Goal: Information Seeking & Learning: Learn about a topic

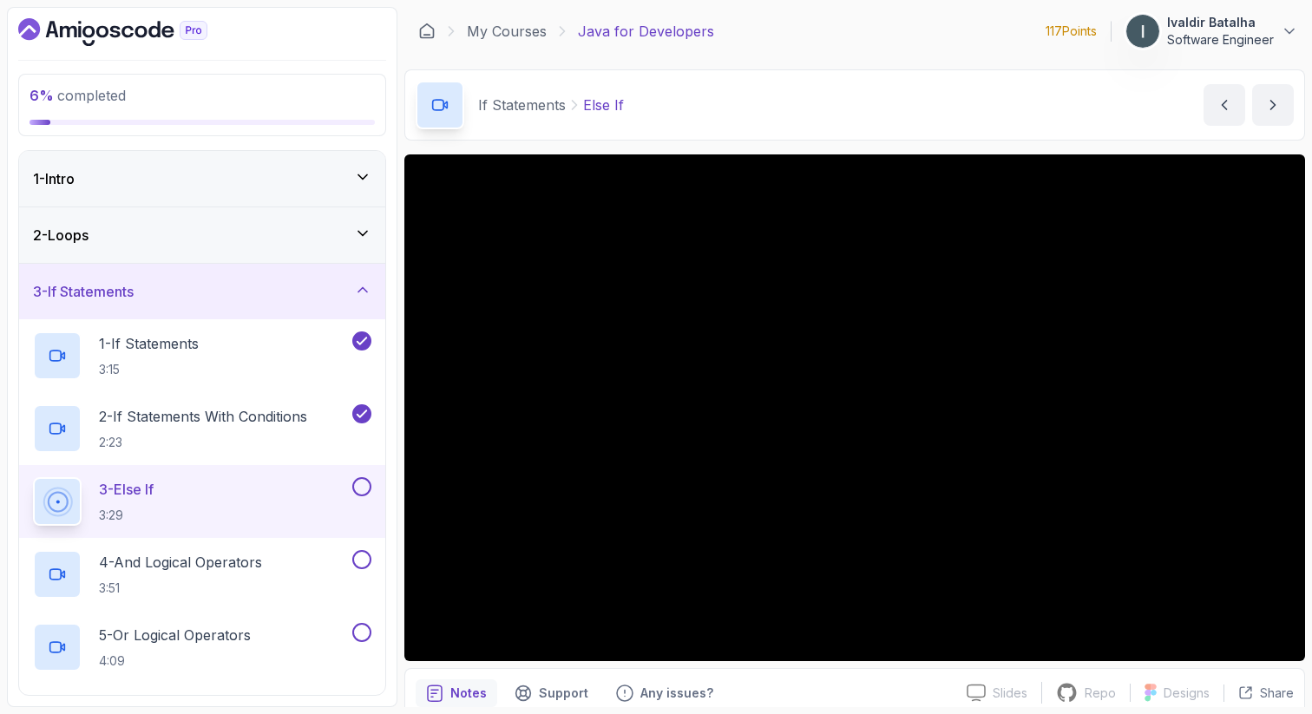
scroll to position [75, 0]
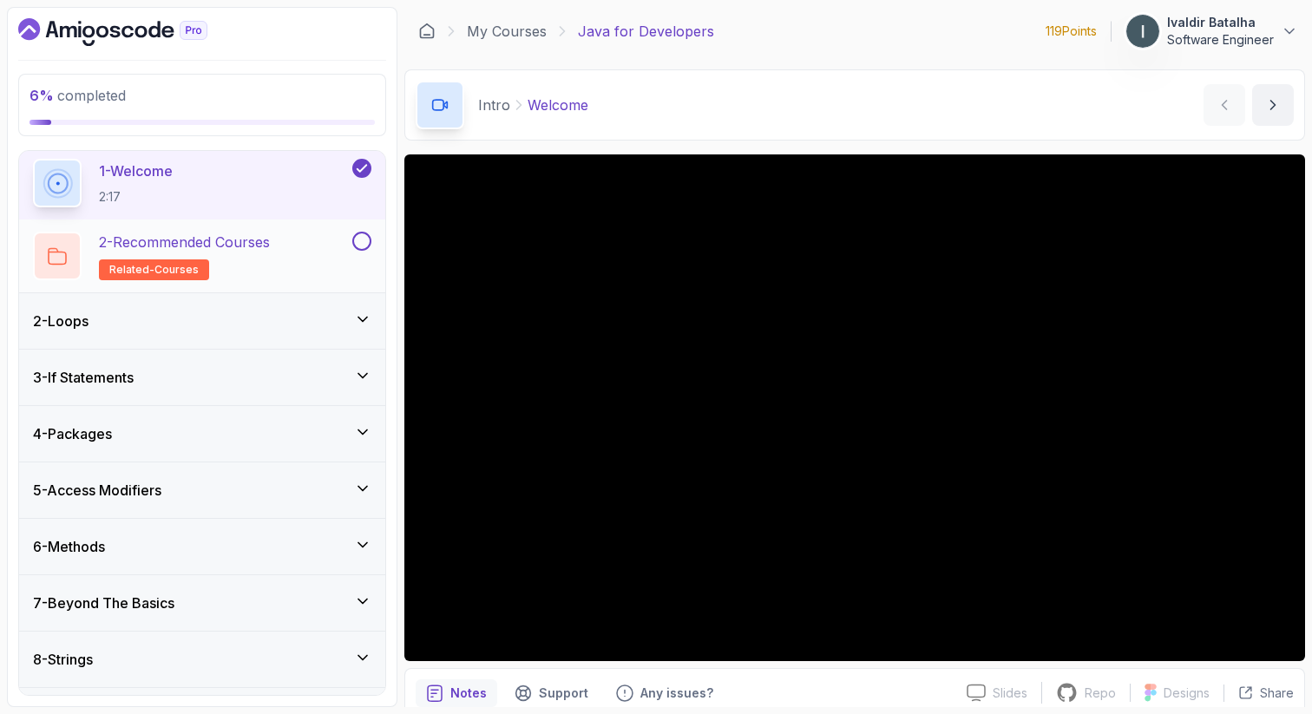
scroll to position [78, 0]
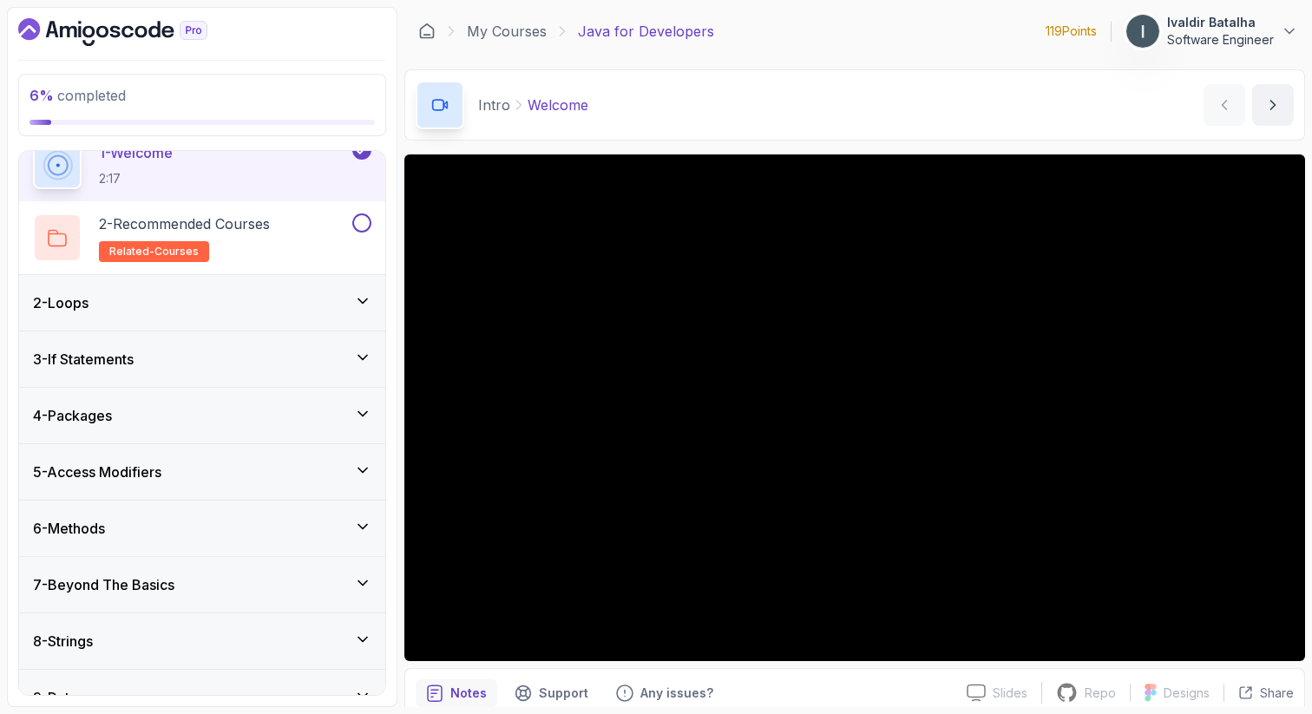
click at [316, 316] on div "2 - Loops" at bounding box center [202, 303] width 366 height 56
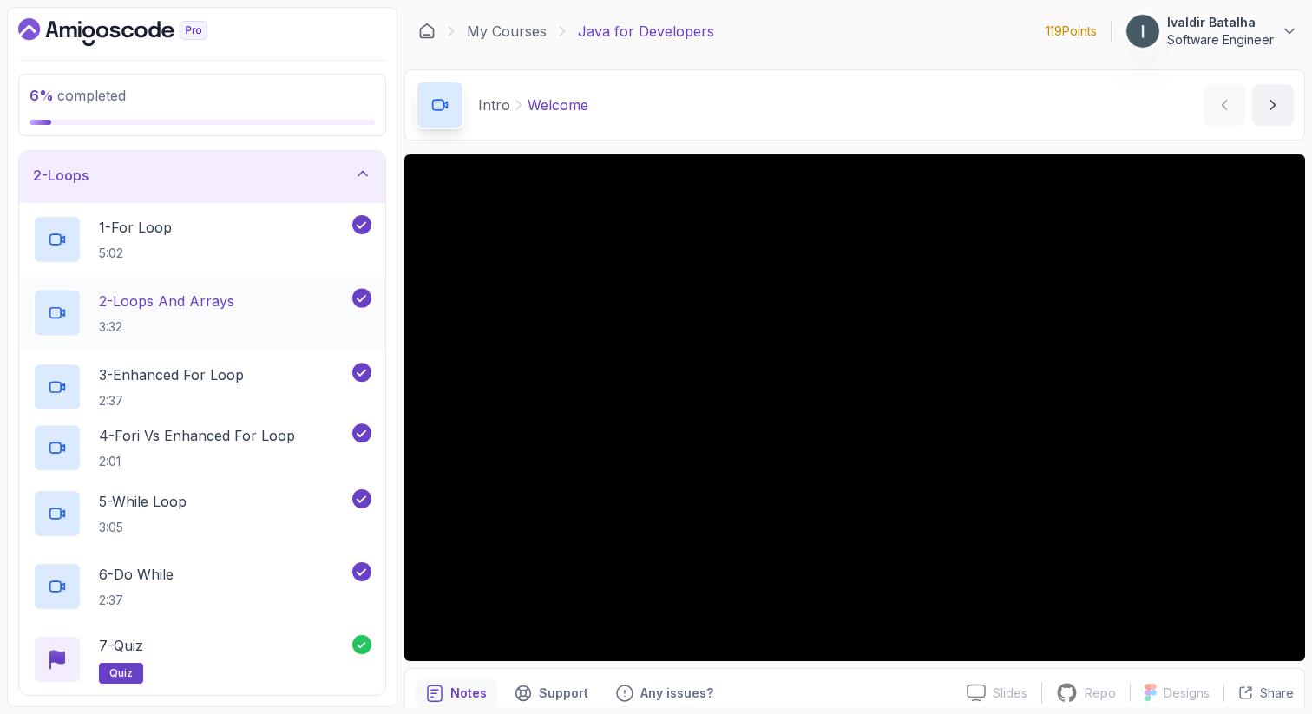
scroll to position [59, 0]
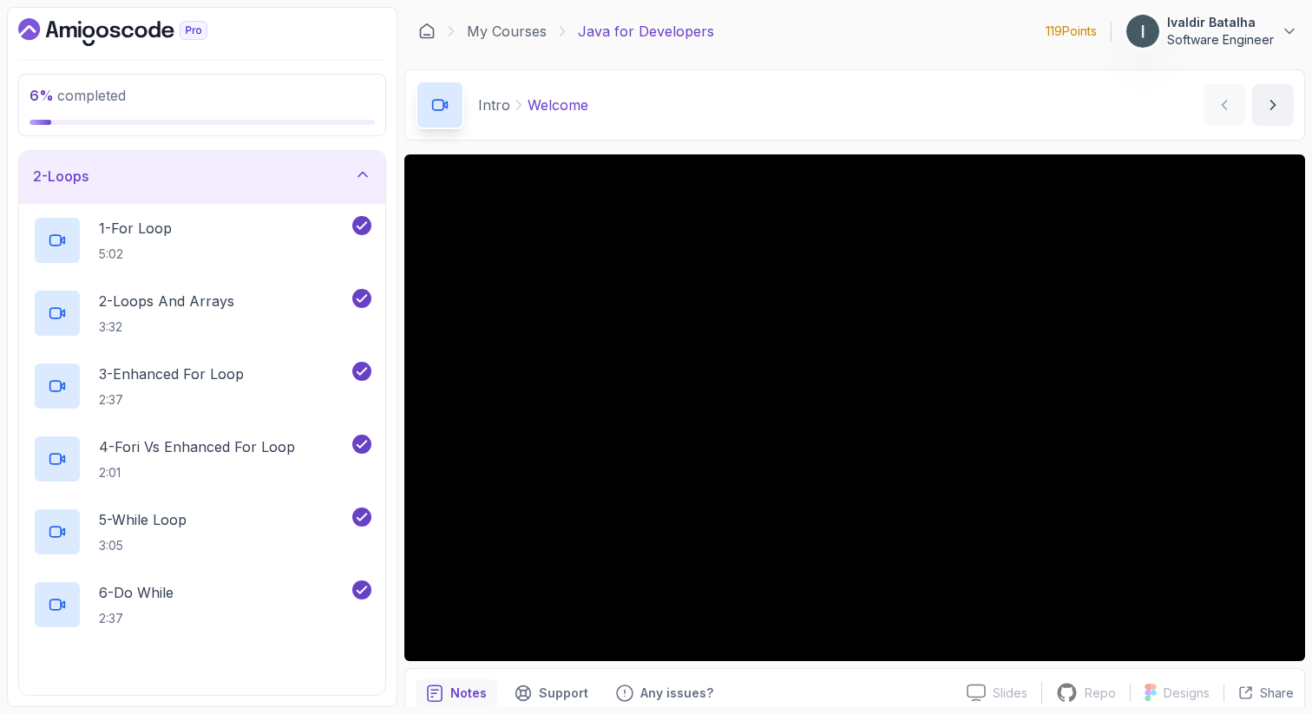
click at [324, 171] on div "2 - Loops" at bounding box center [202, 176] width 338 height 21
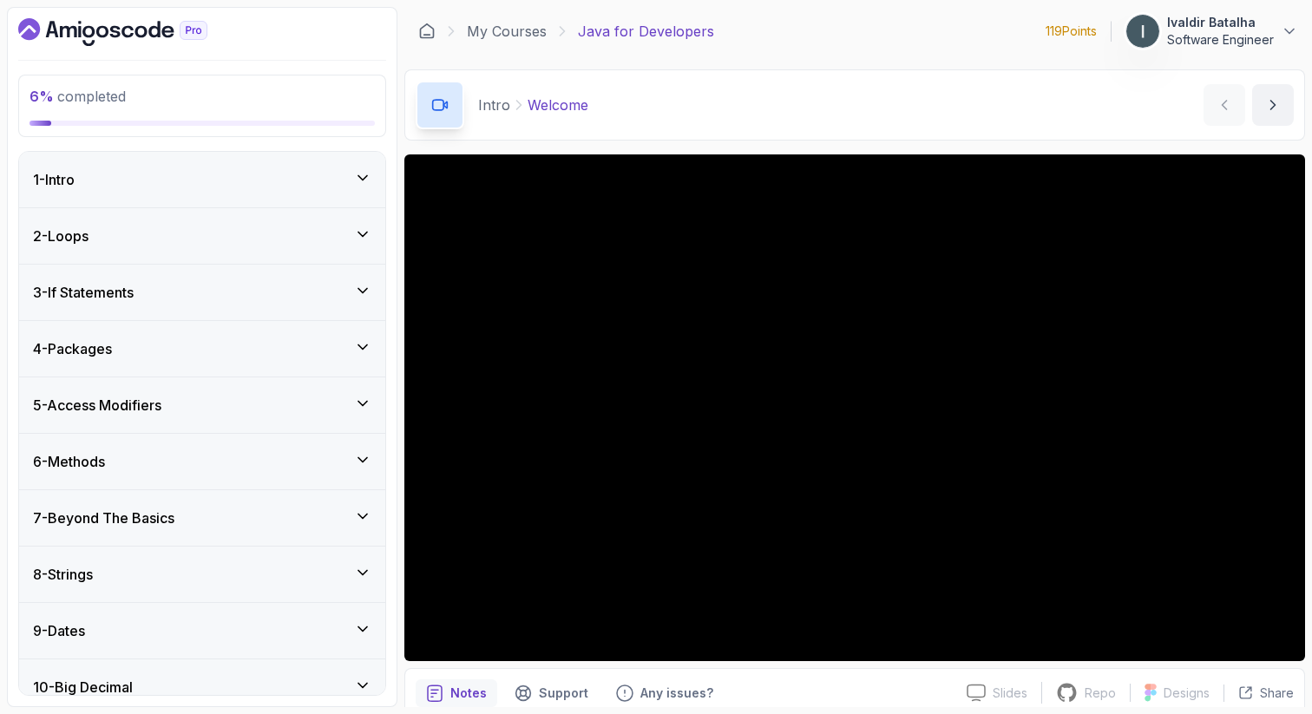
scroll to position [12, 0]
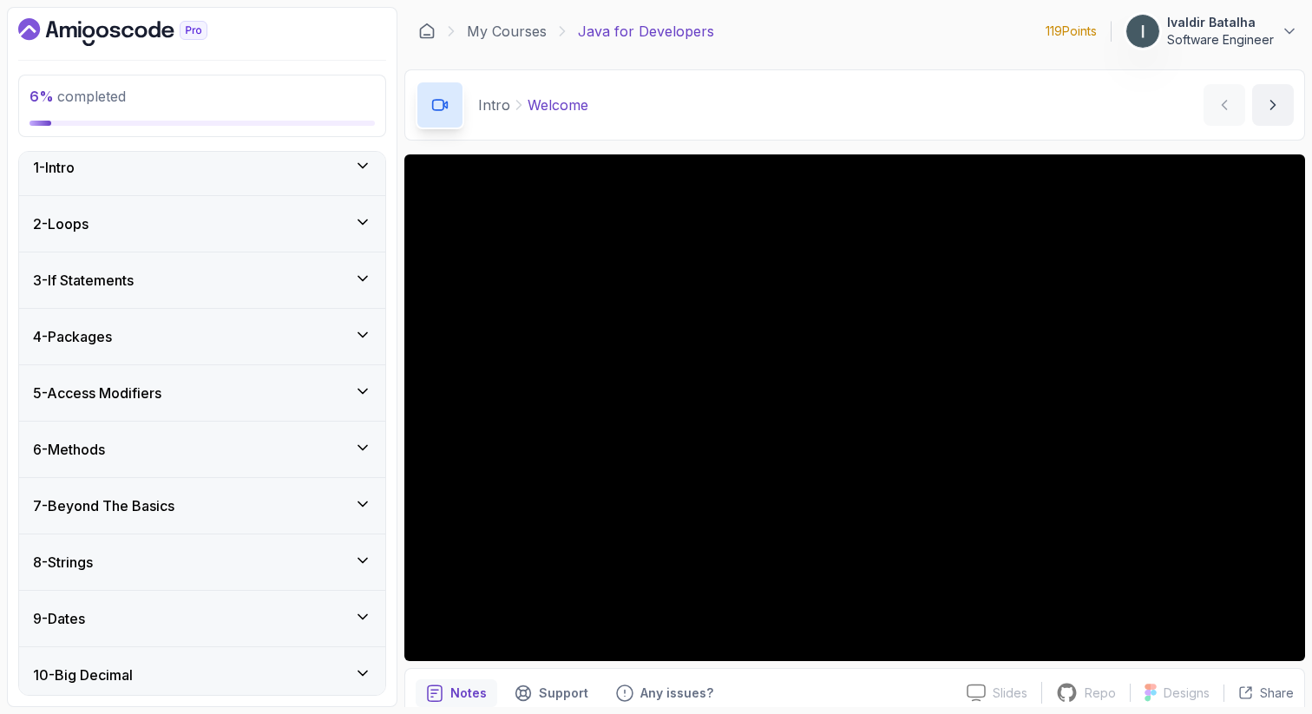
click at [268, 266] on div "3 - If Statements" at bounding box center [202, 280] width 366 height 56
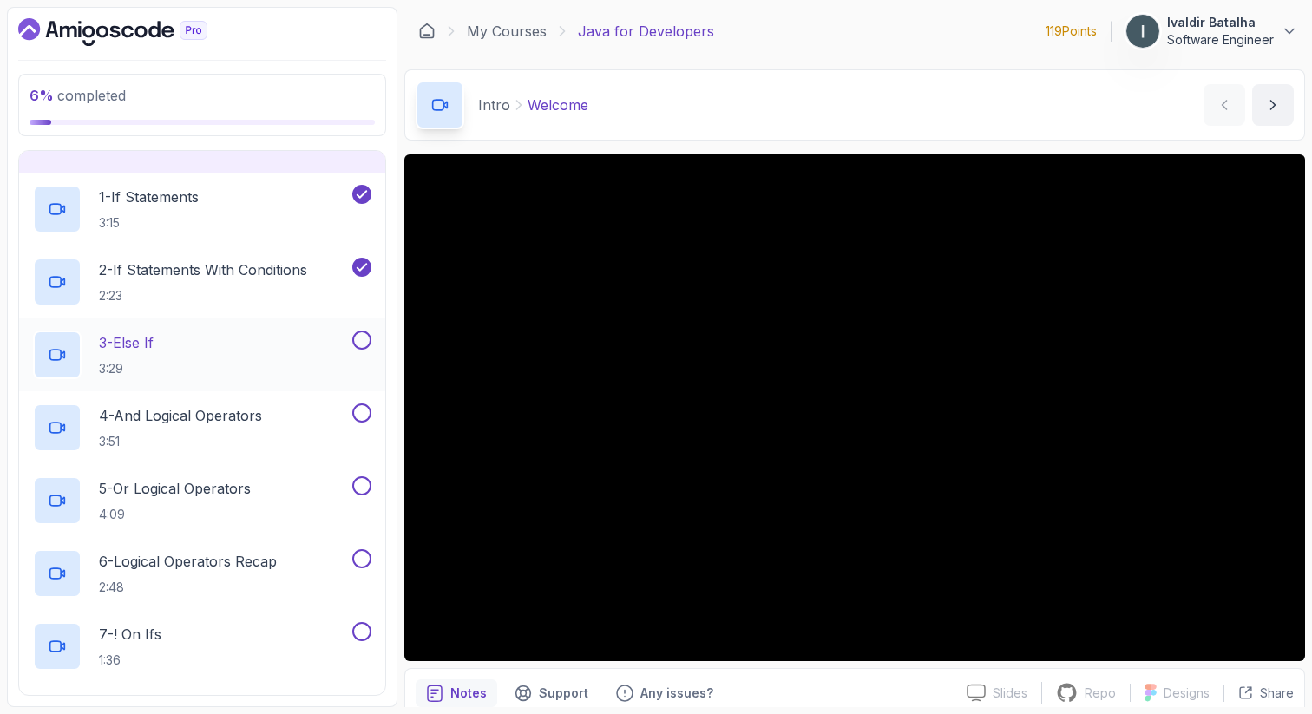
scroll to position [152, 0]
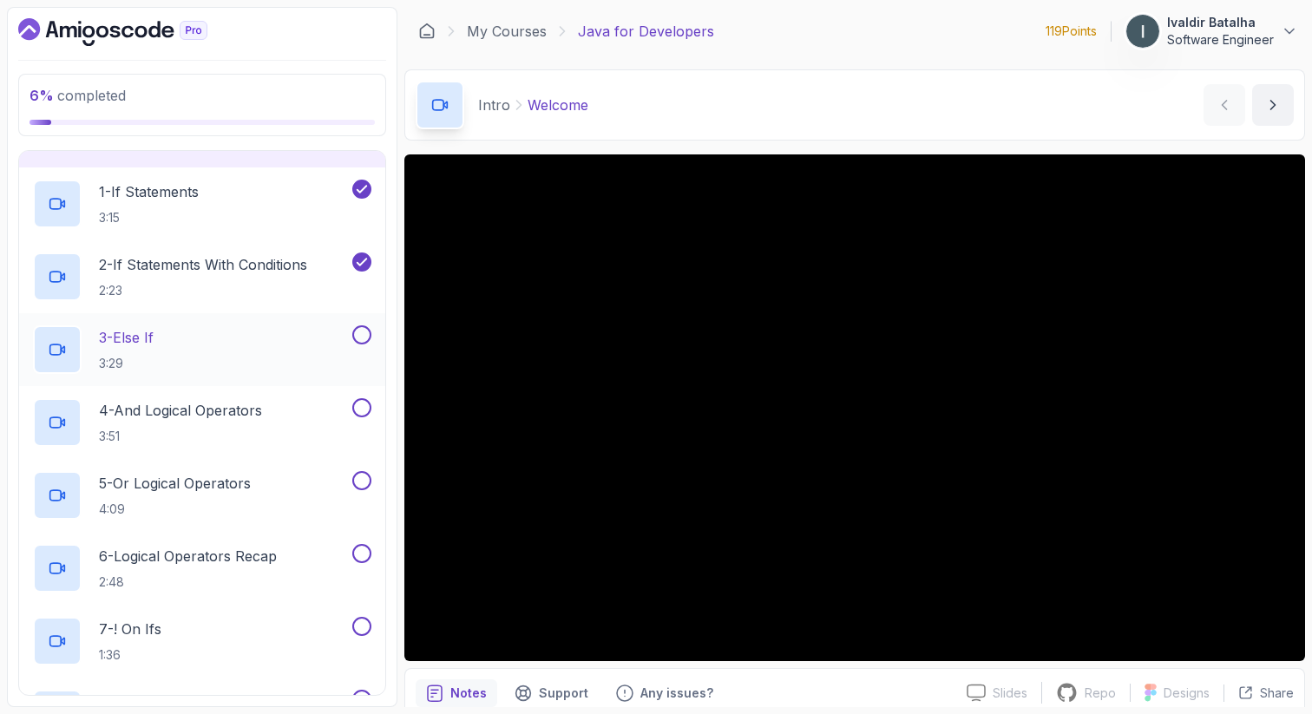
click at [295, 339] on div "3 - Else If 3:29" at bounding box center [191, 349] width 316 height 49
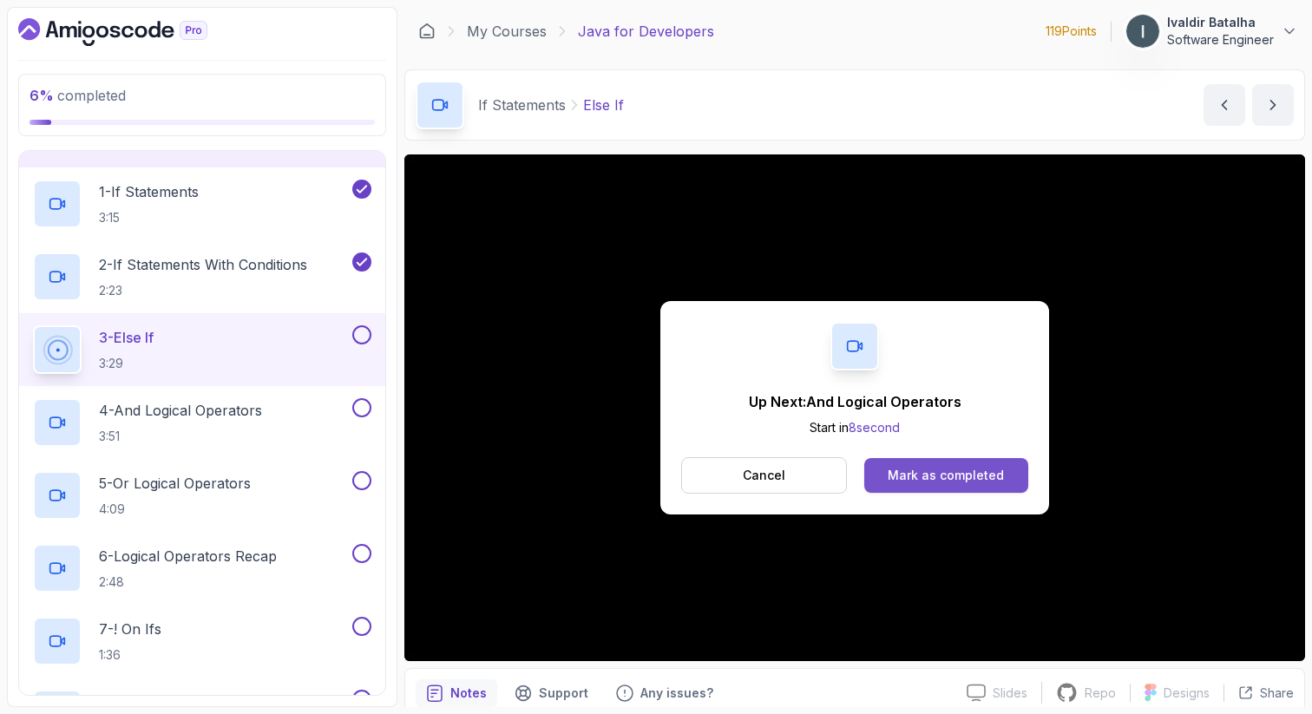
click at [921, 483] on div "Mark as completed" at bounding box center [946, 475] width 116 height 17
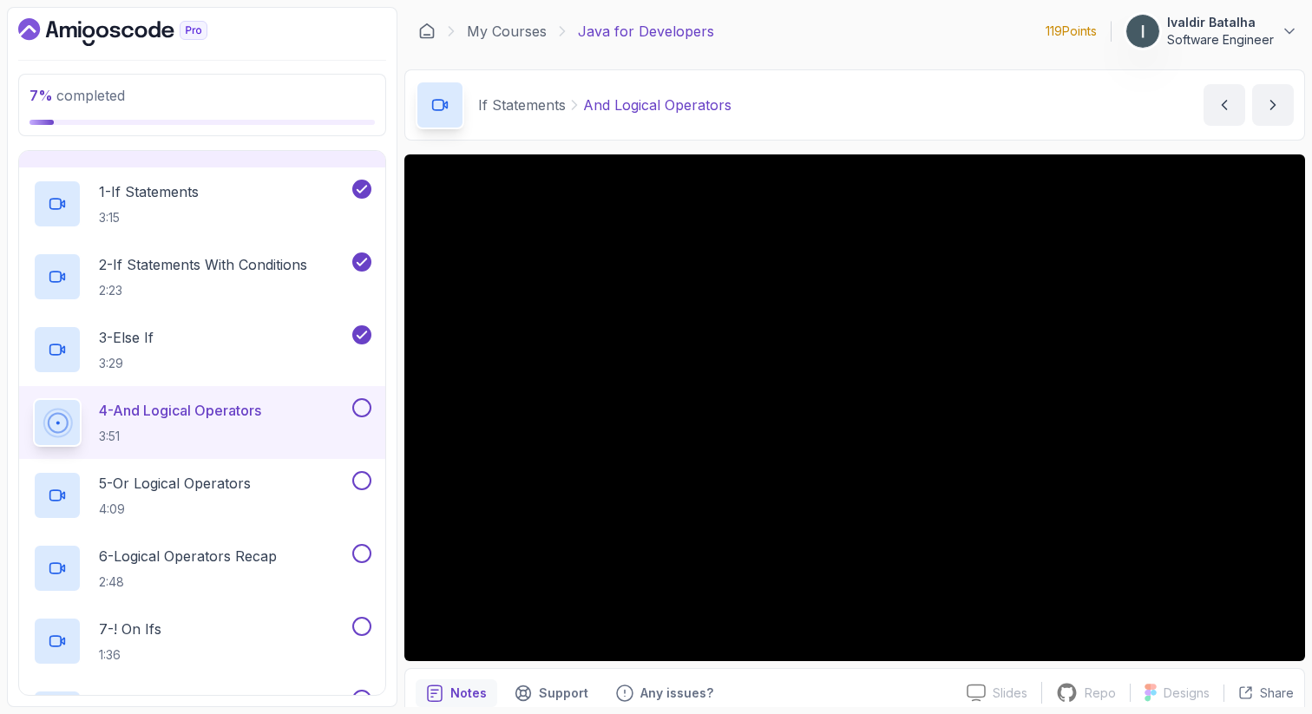
scroll to position [75, 0]
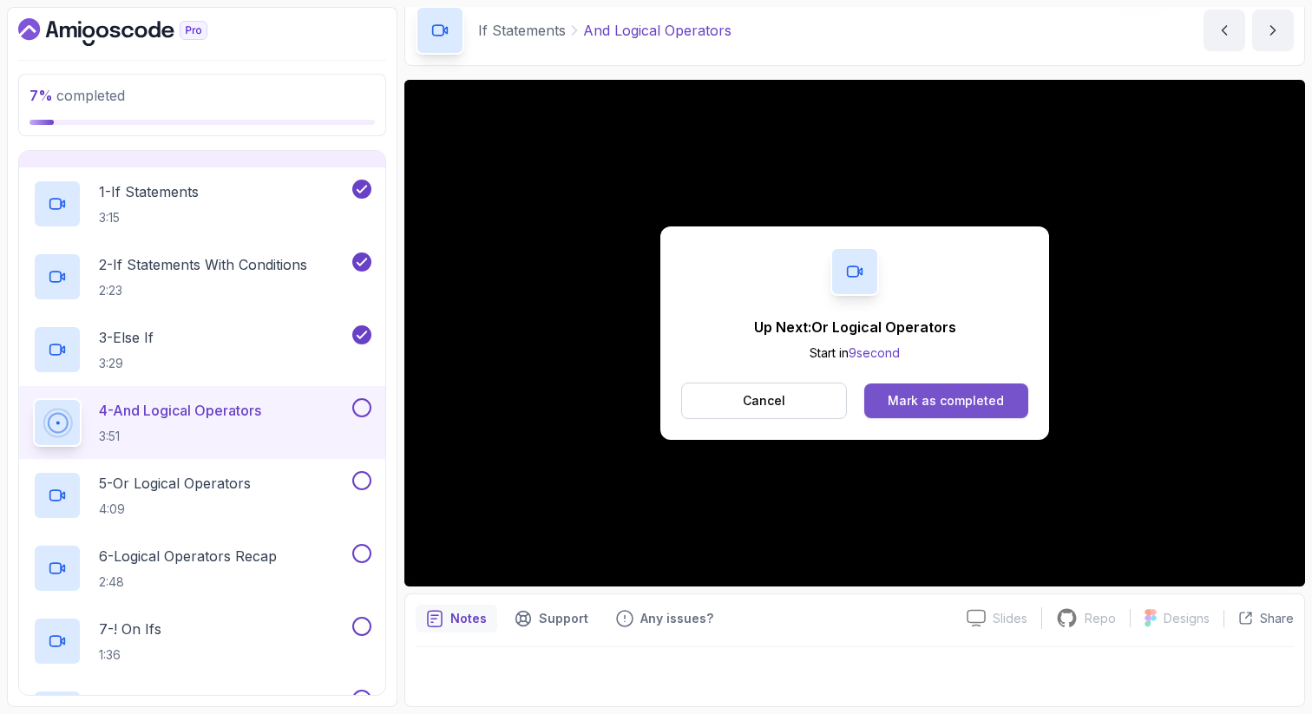
click at [992, 403] on div "Mark as completed" at bounding box center [946, 400] width 116 height 17
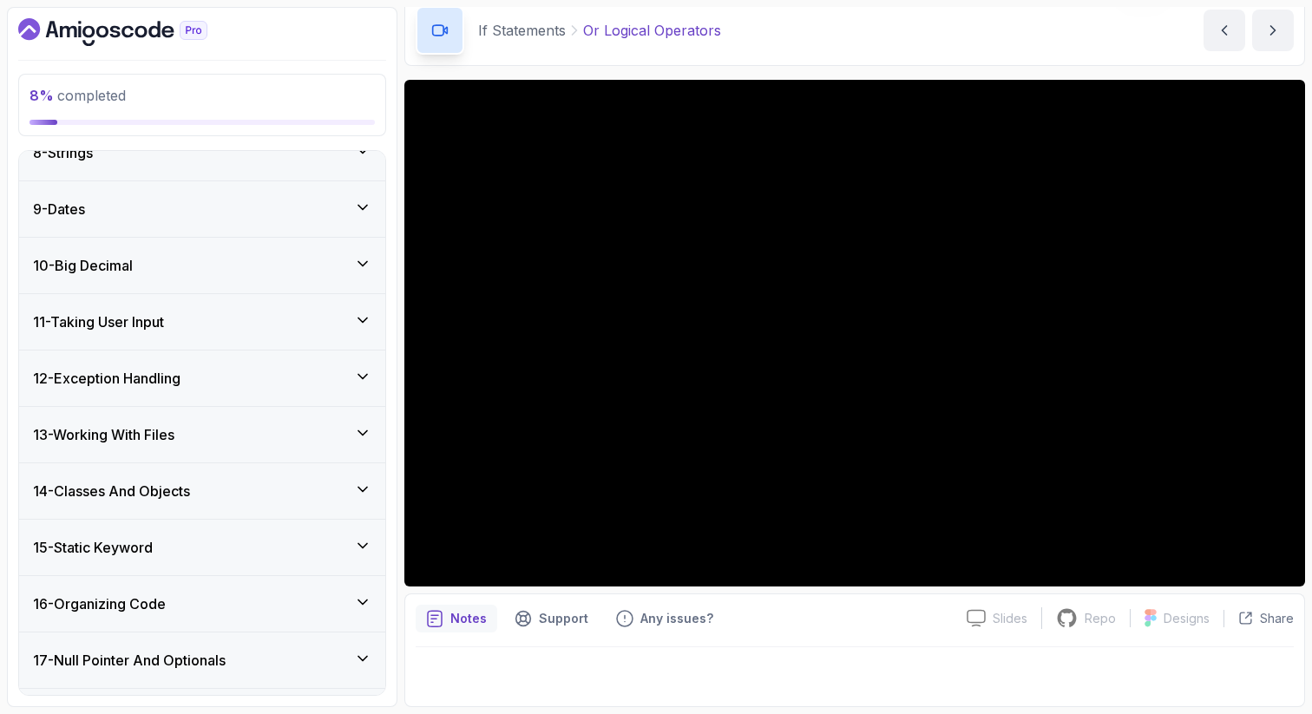
scroll to position [1401, 0]
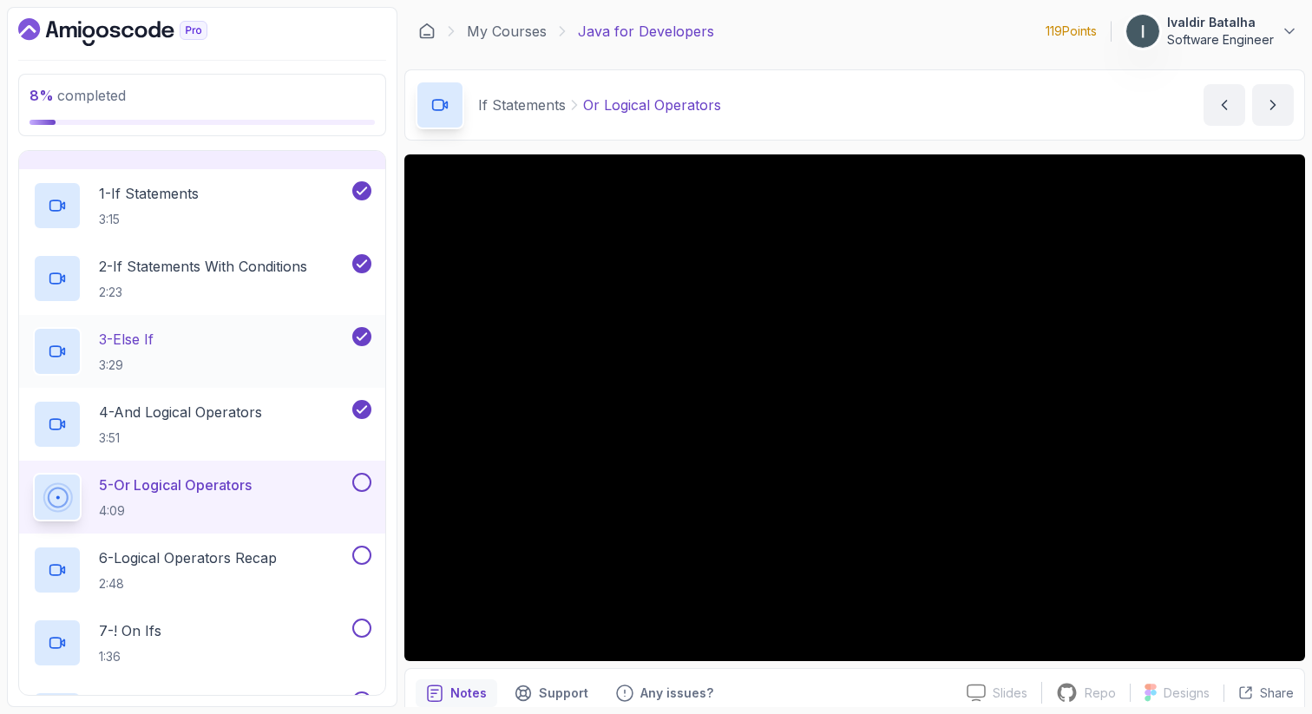
scroll to position [161, 0]
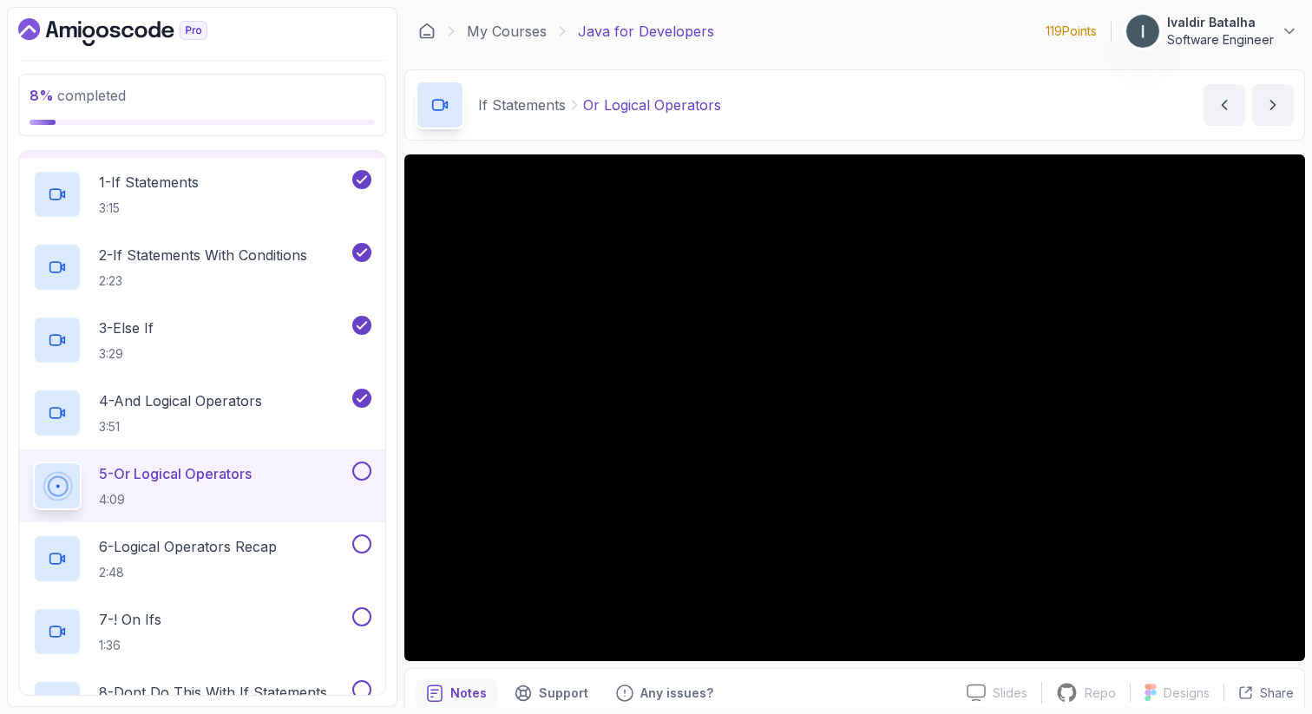
click at [362, 470] on button at bounding box center [361, 471] width 19 height 19
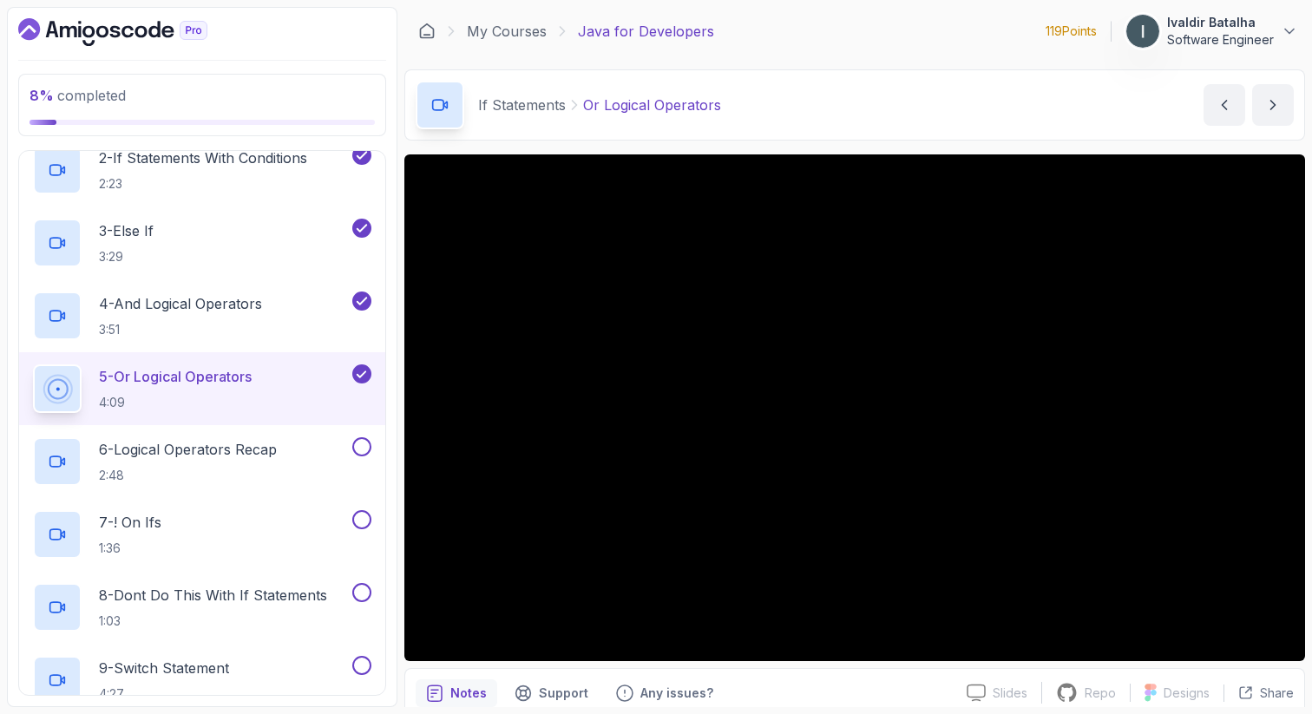
scroll to position [314, 0]
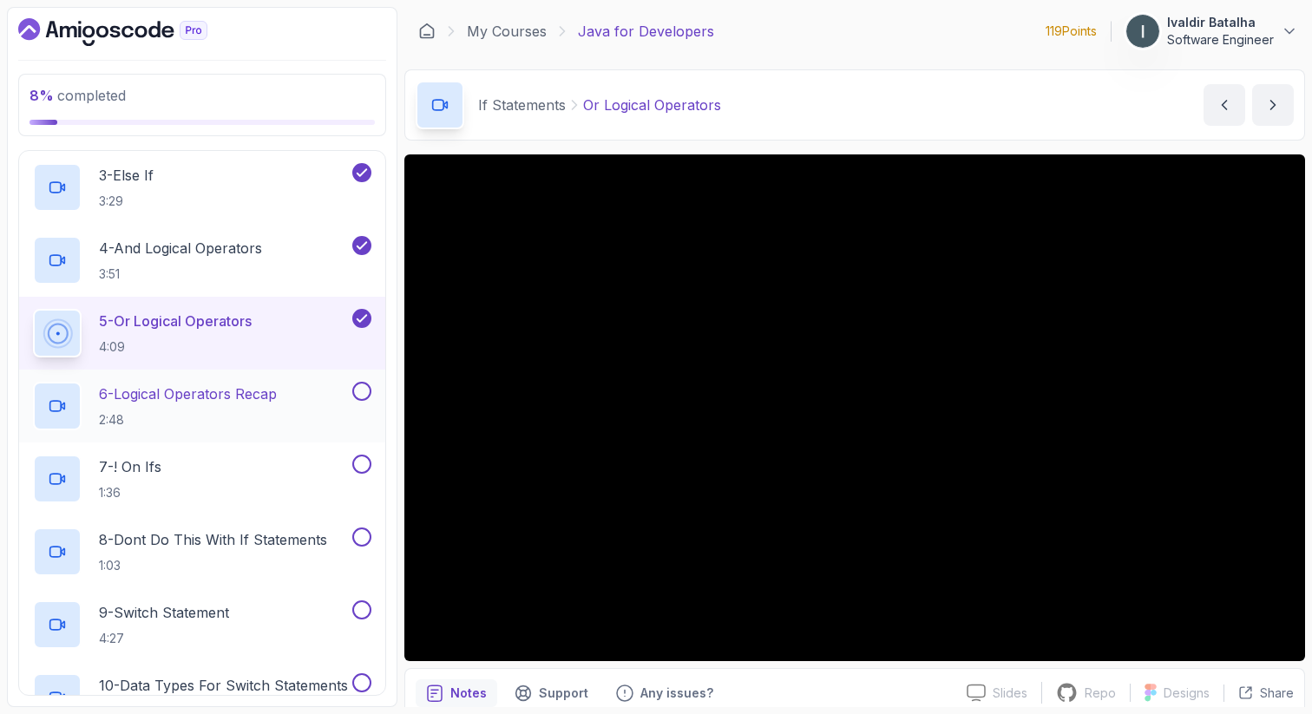
click at [304, 394] on div "6 - Logical Operators Recap 2:48" at bounding box center [191, 406] width 316 height 49
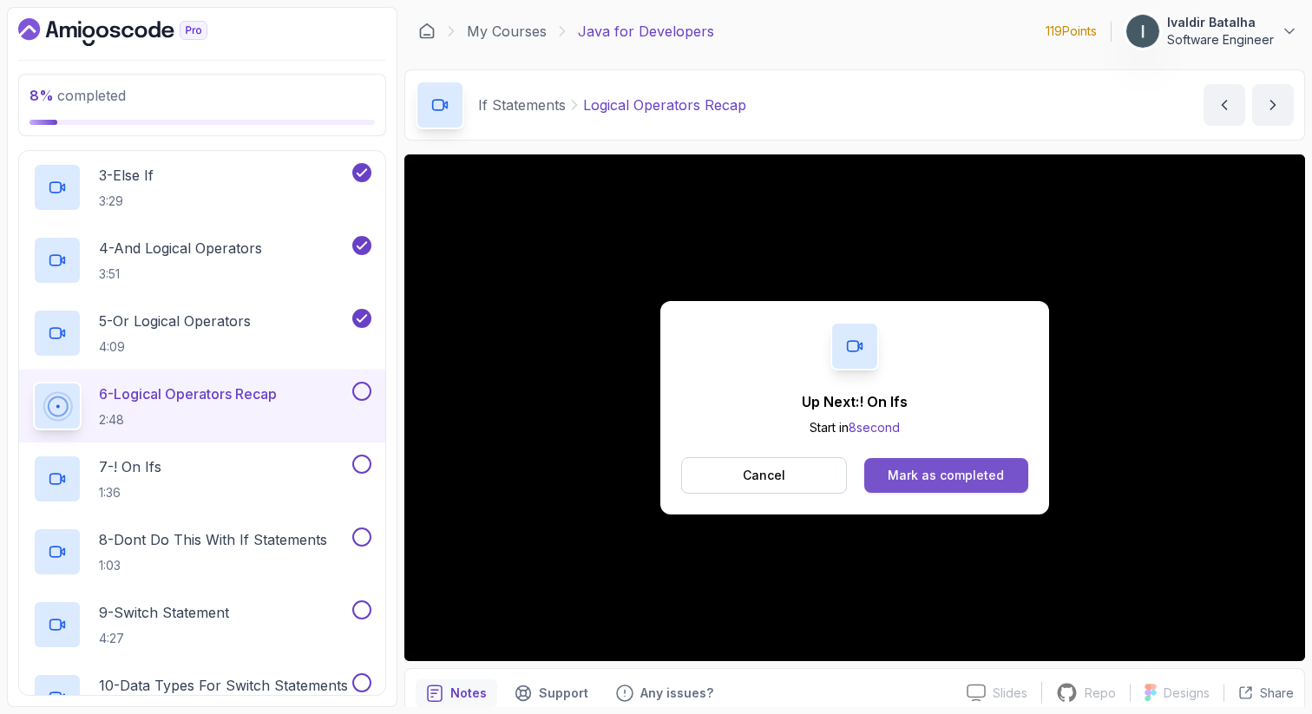
click at [884, 476] on button "Mark as completed" at bounding box center [946, 475] width 164 height 35
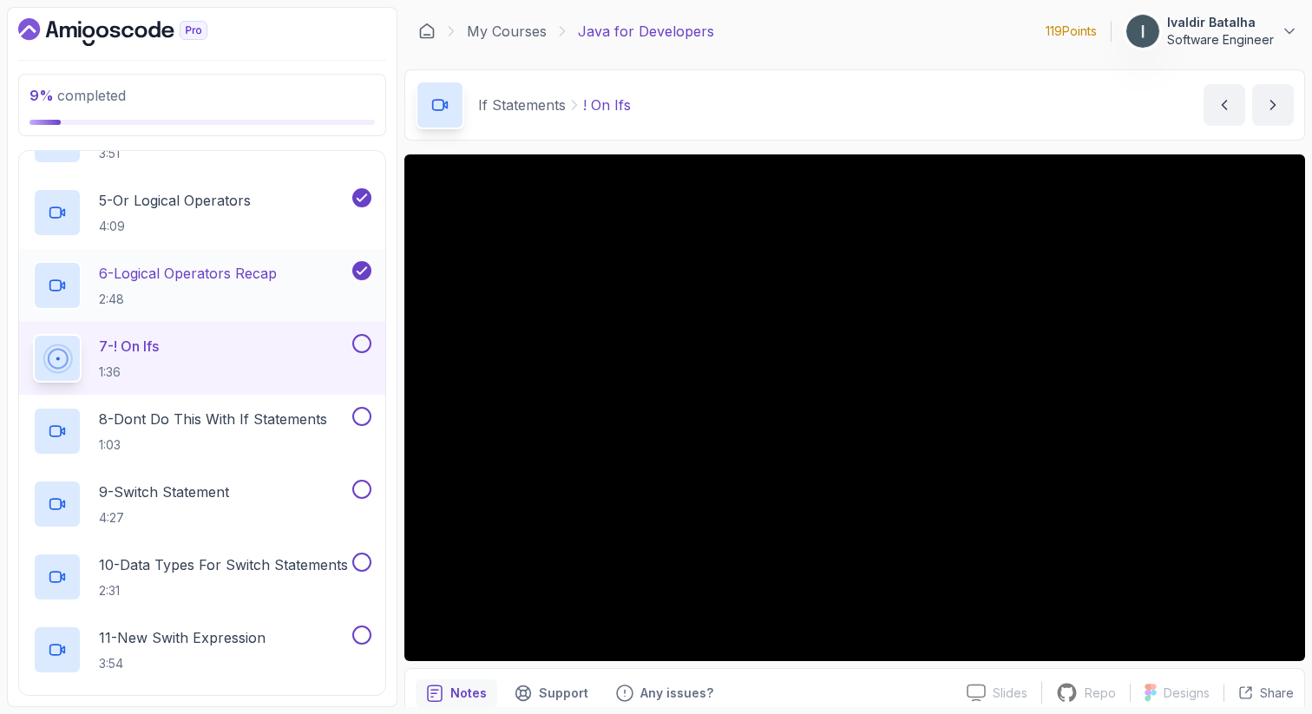
scroll to position [437, 0]
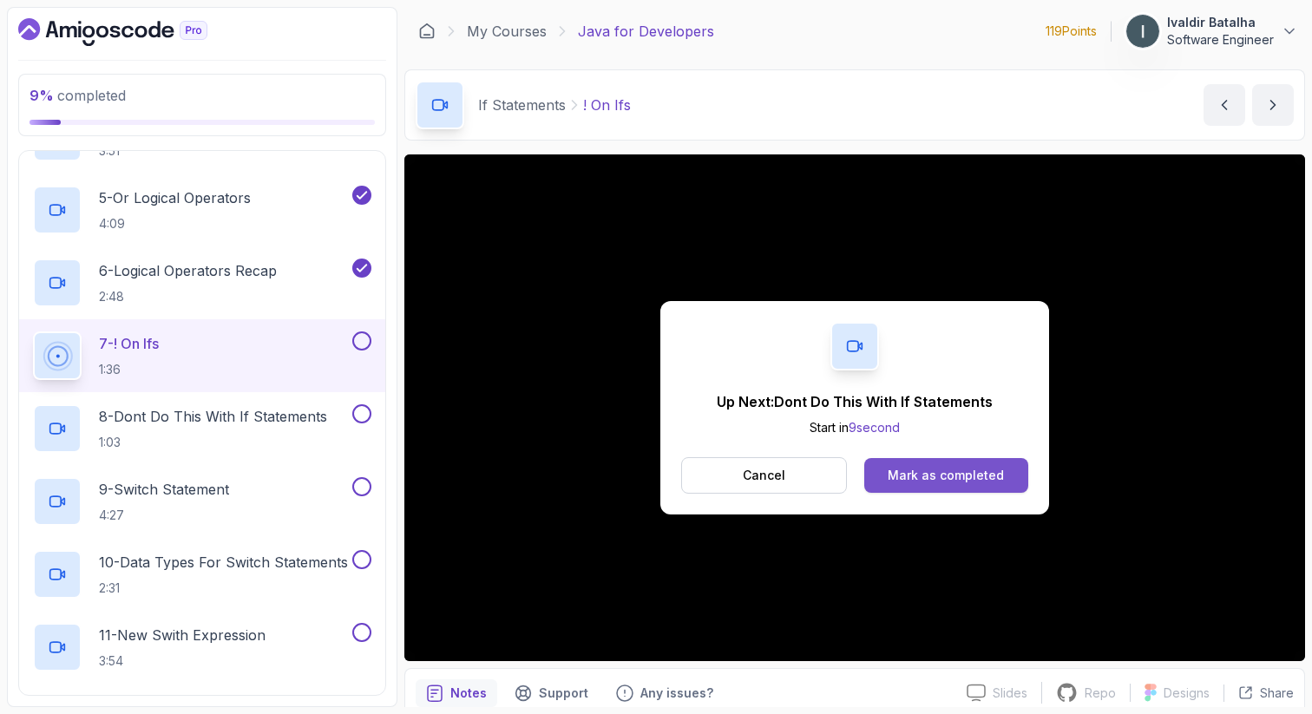
click at [913, 484] on button "Mark as completed" at bounding box center [946, 475] width 164 height 35
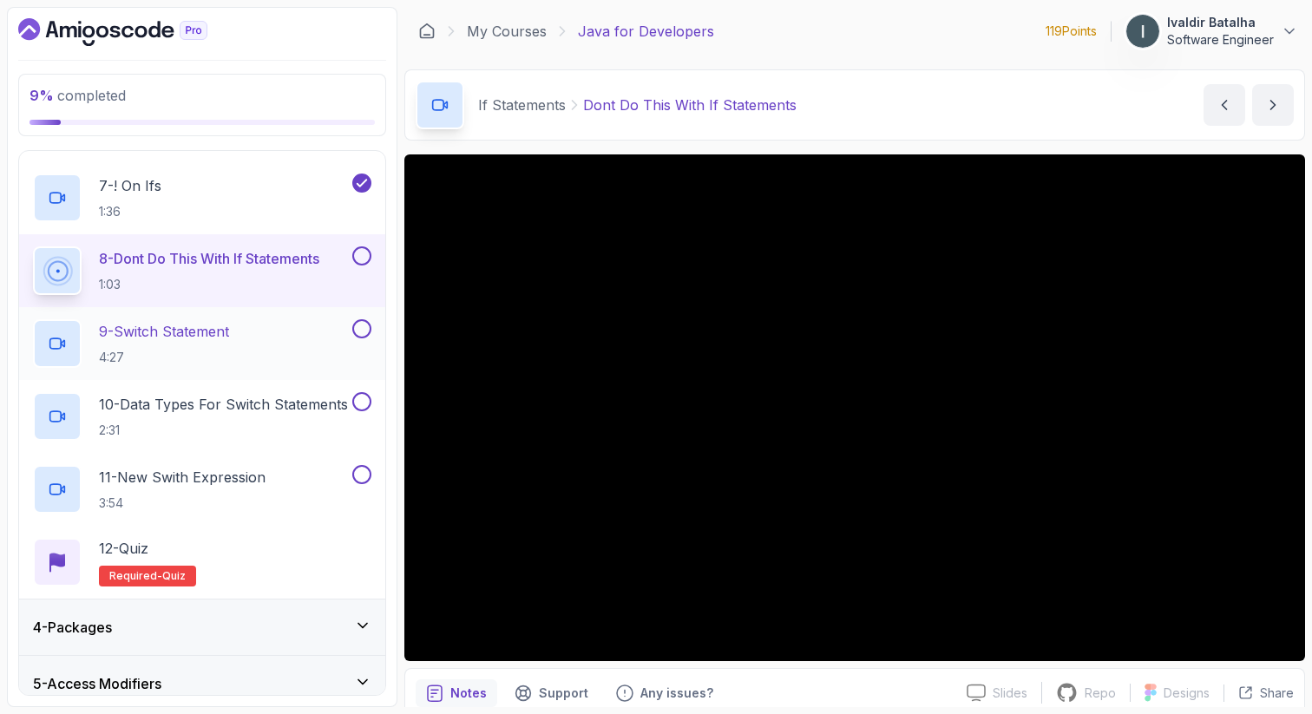
scroll to position [75, 0]
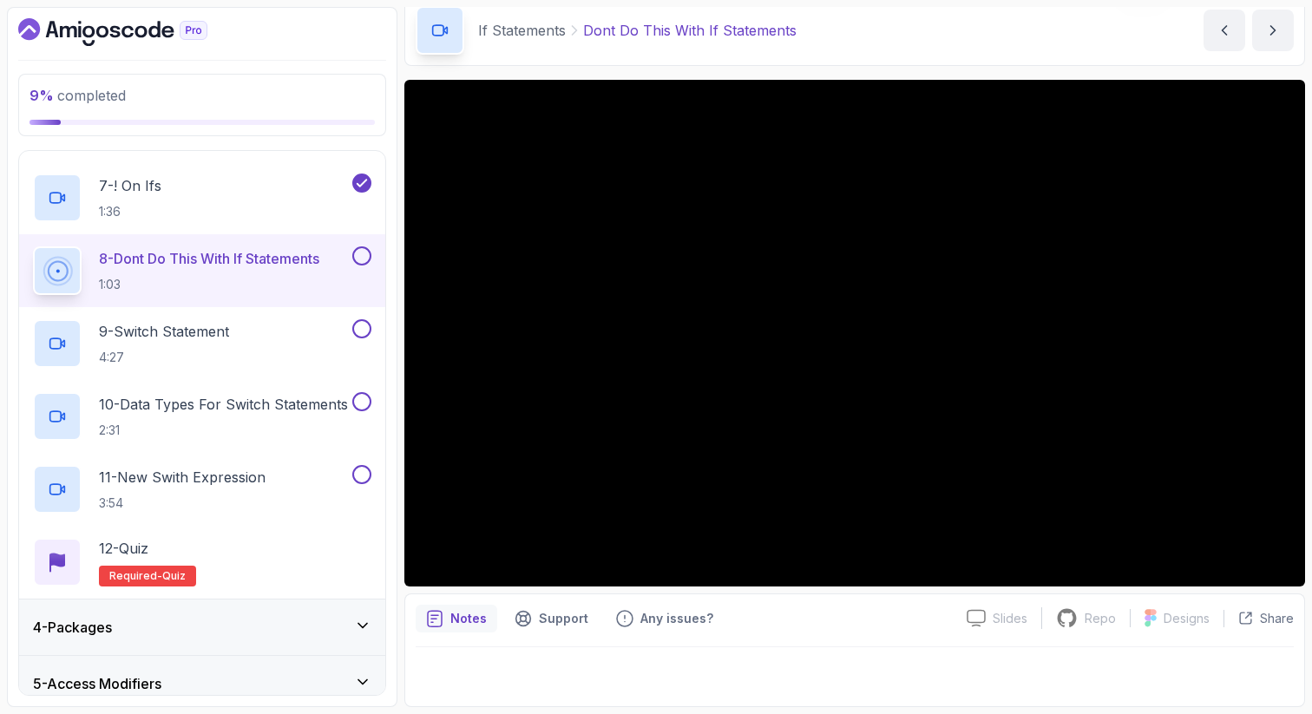
click at [364, 249] on button at bounding box center [361, 255] width 19 height 19
click at [297, 329] on div "9 - Switch Statement 4:27" at bounding box center [191, 343] width 316 height 49
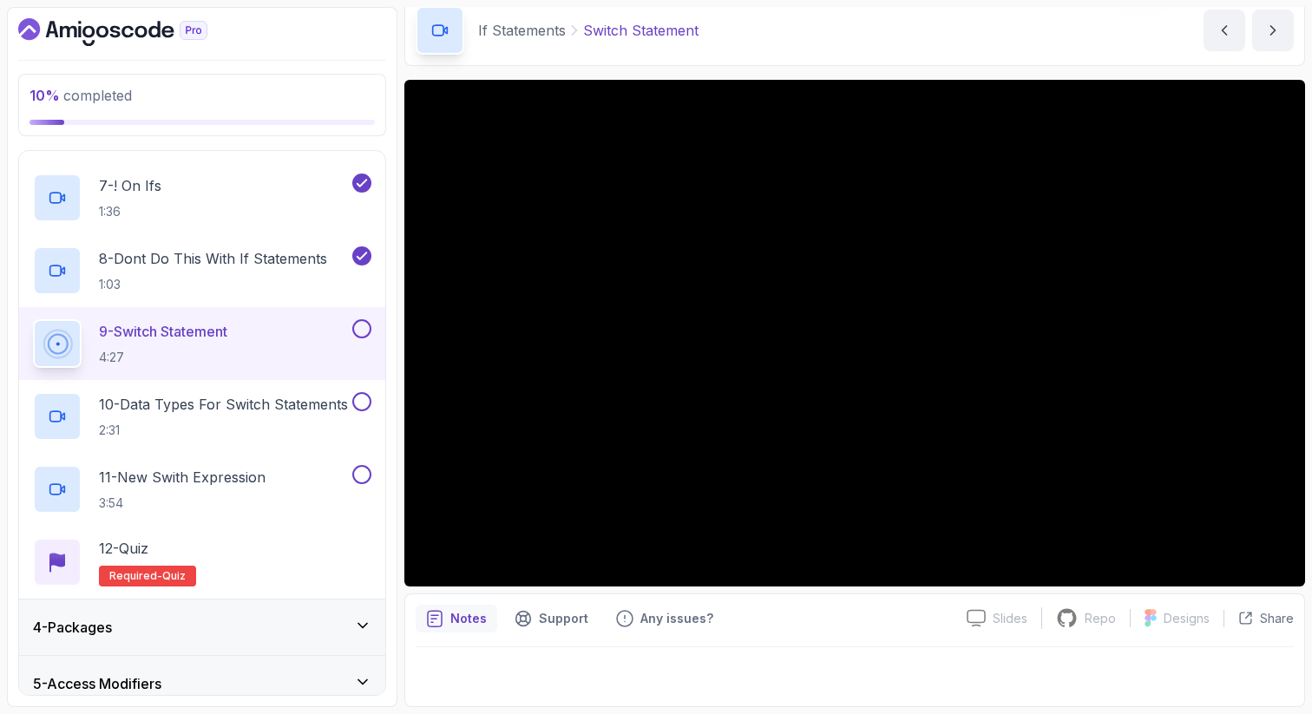
click at [358, 322] on button at bounding box center [361, 328] width 19 height 19
click at [292, 384] on div "10 - Data Types For Switch Statements 2:31" at bounding box center [202, 416] width 366 height 73
click at [254, 401] on p "10 - Data Types For Switch Statements" at bounding box center [223, 404] width 249 height 21
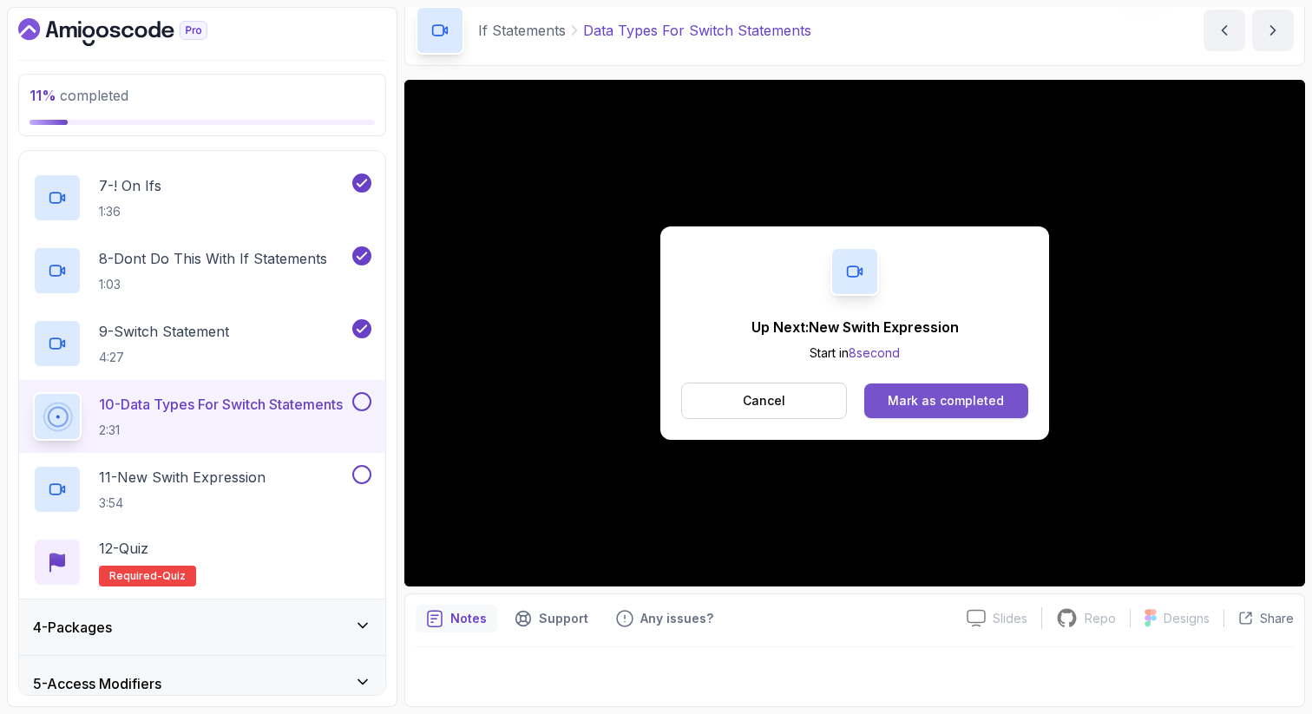
click at [899, 400] on div "Mark as completed" at bounding box center [946, 400] width 116 height 17
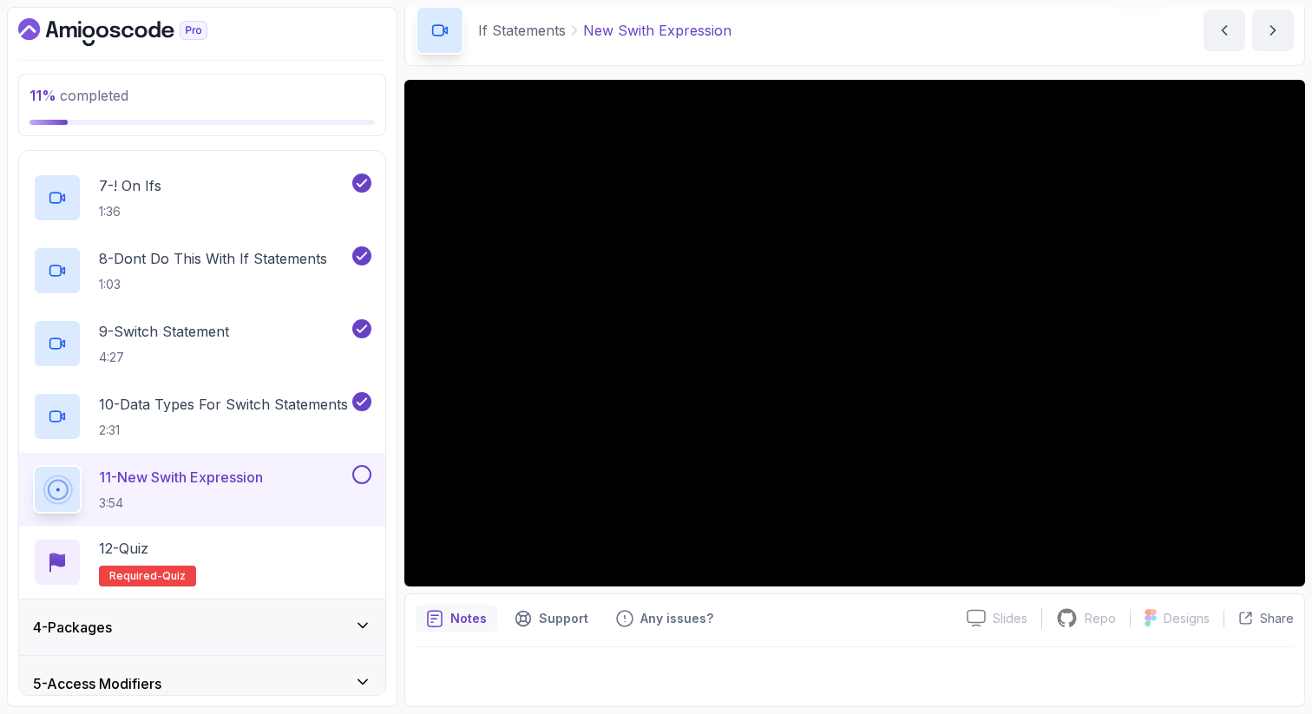
click at [358, 473] on button at bounding box center [361, 474] width 19 height 19
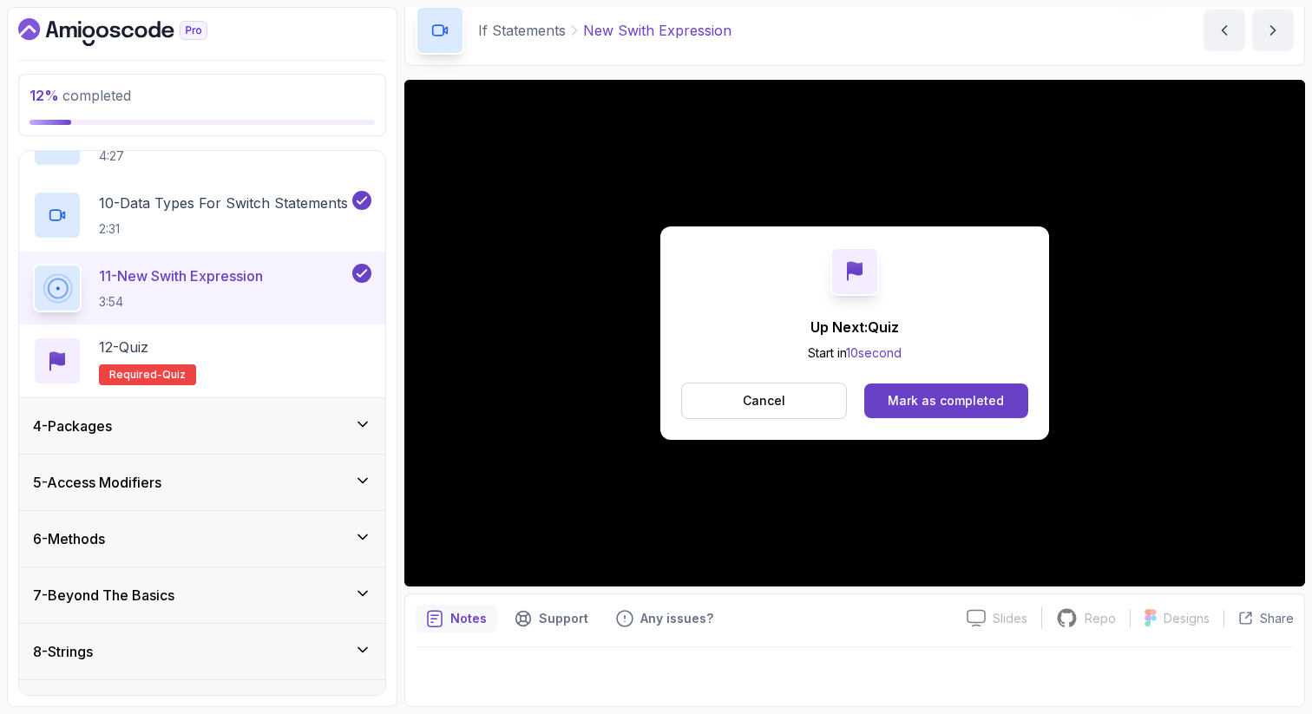
scroll to position [797, 0]
click at [763, 407] on p "Cancel" at bounding box center [764, 400] width 43 height 17
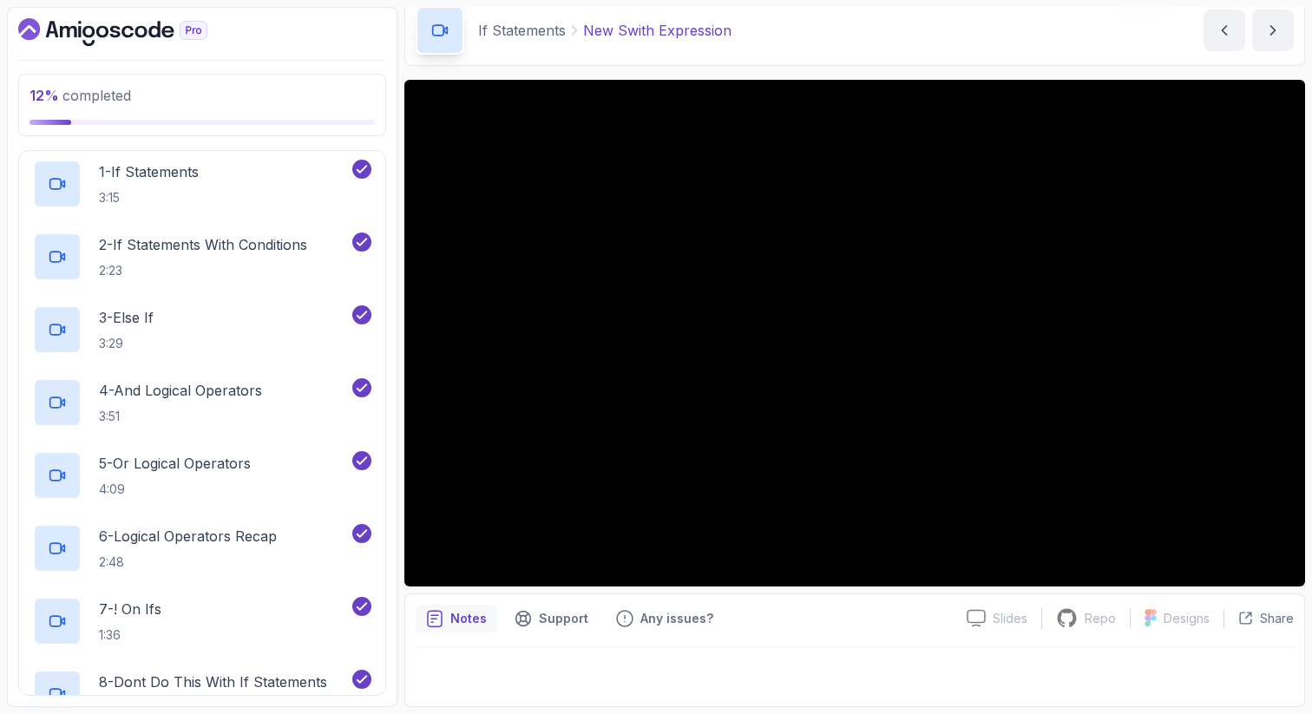
scroll to position [0, 0]
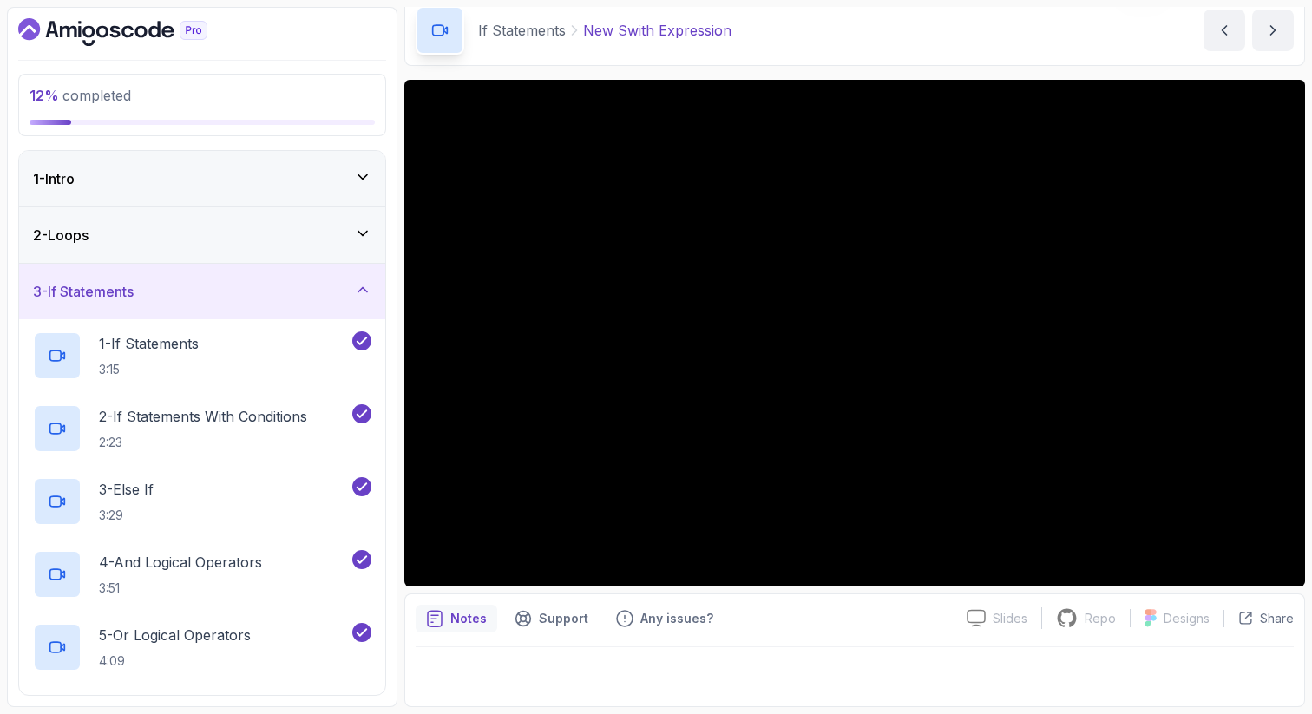
click at [327, 280] on div "3 - If Statements" at bounding box center [202, 292] width 366 height 56
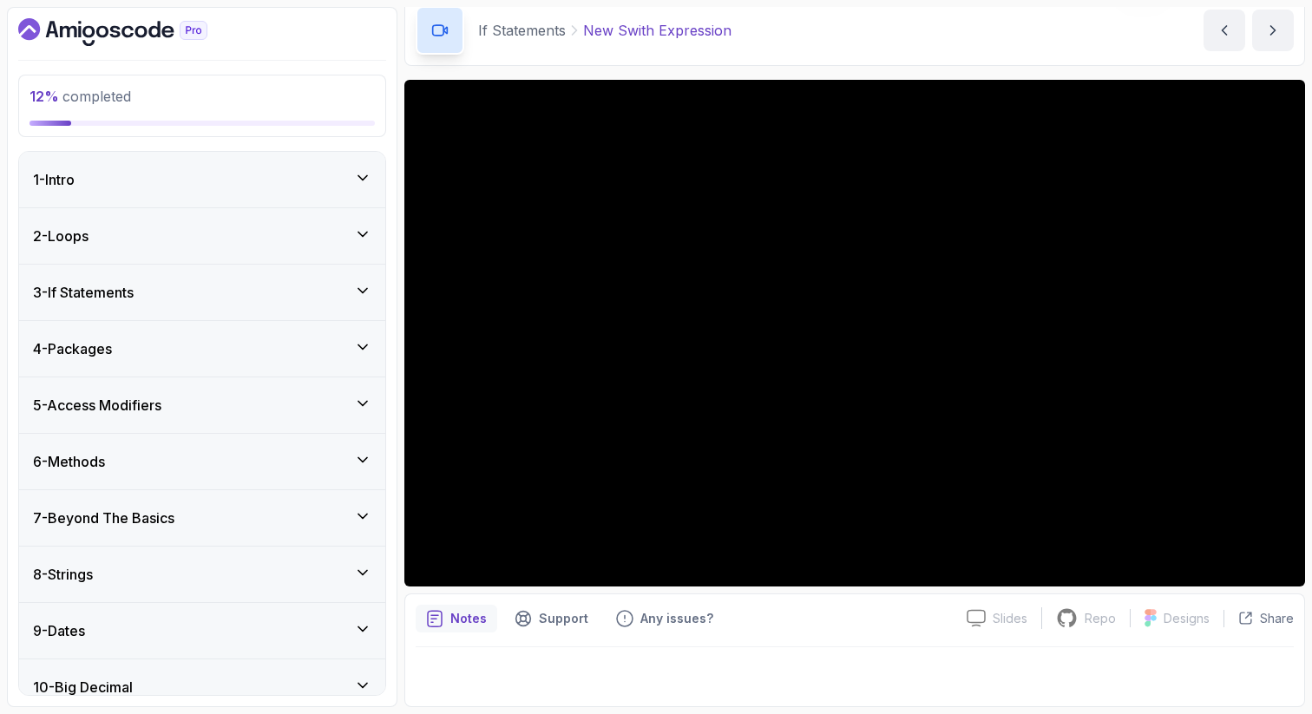
click at [327, 280] on div "3 - If Statements" at bounding box center [202, 293] width 366 height 56
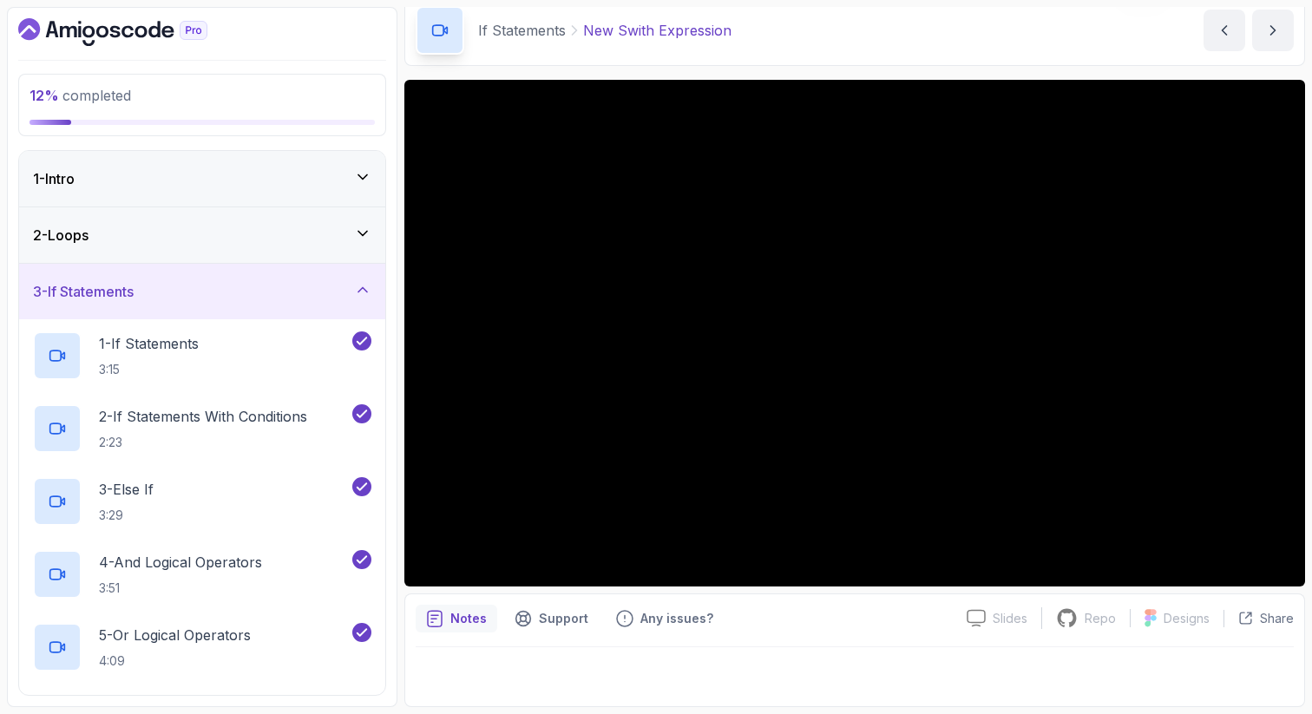
click at [327, 280] on div "3 - If Statements" at bounding box center [202, 292] width 366 height 56
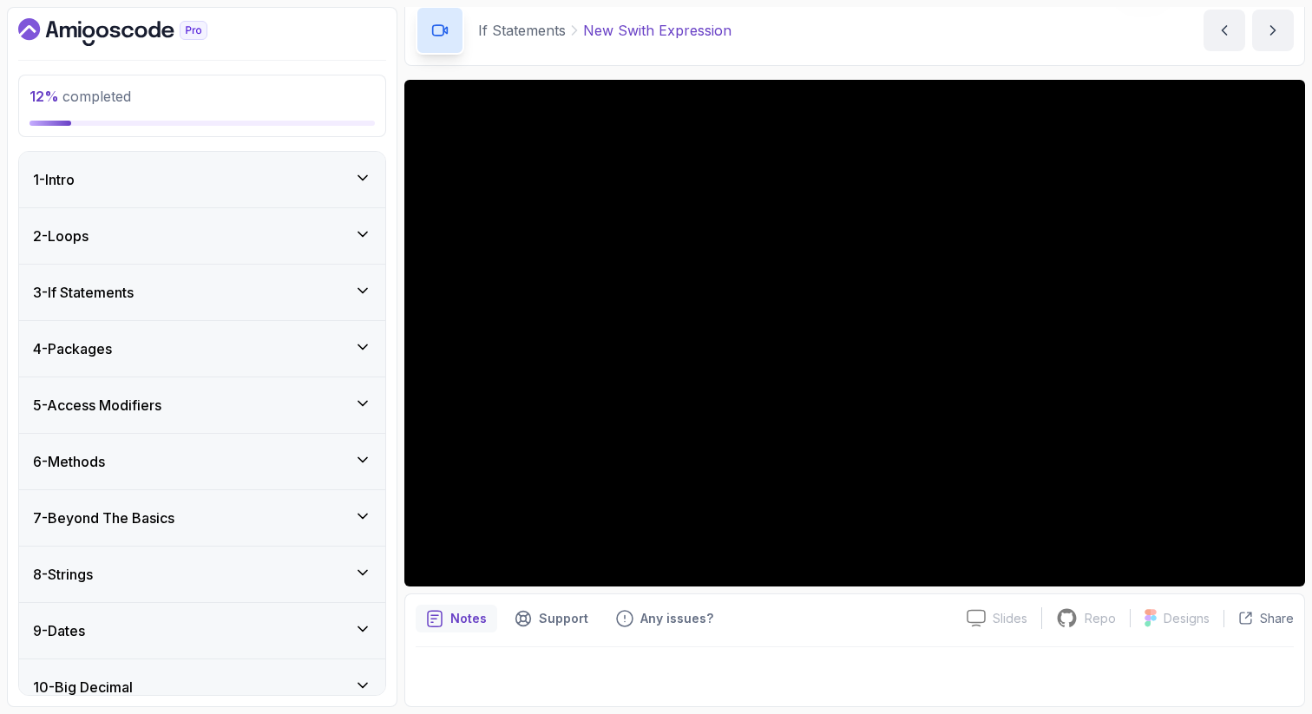
click at [338, 224] on div "2 - Loops" at bounding box center [202, 236] width 366 height 56
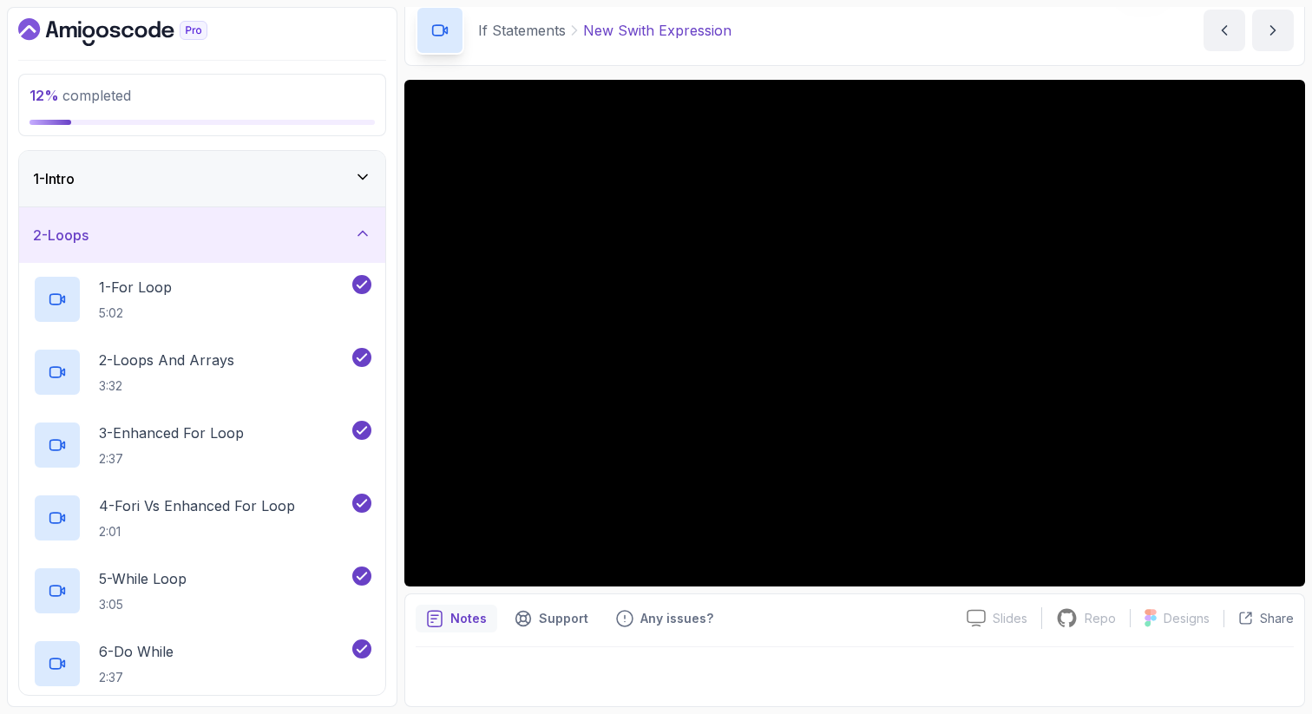
click at [338, 224] on div "2 - Loops" at bounding box center [202, 235] width 366 height 56
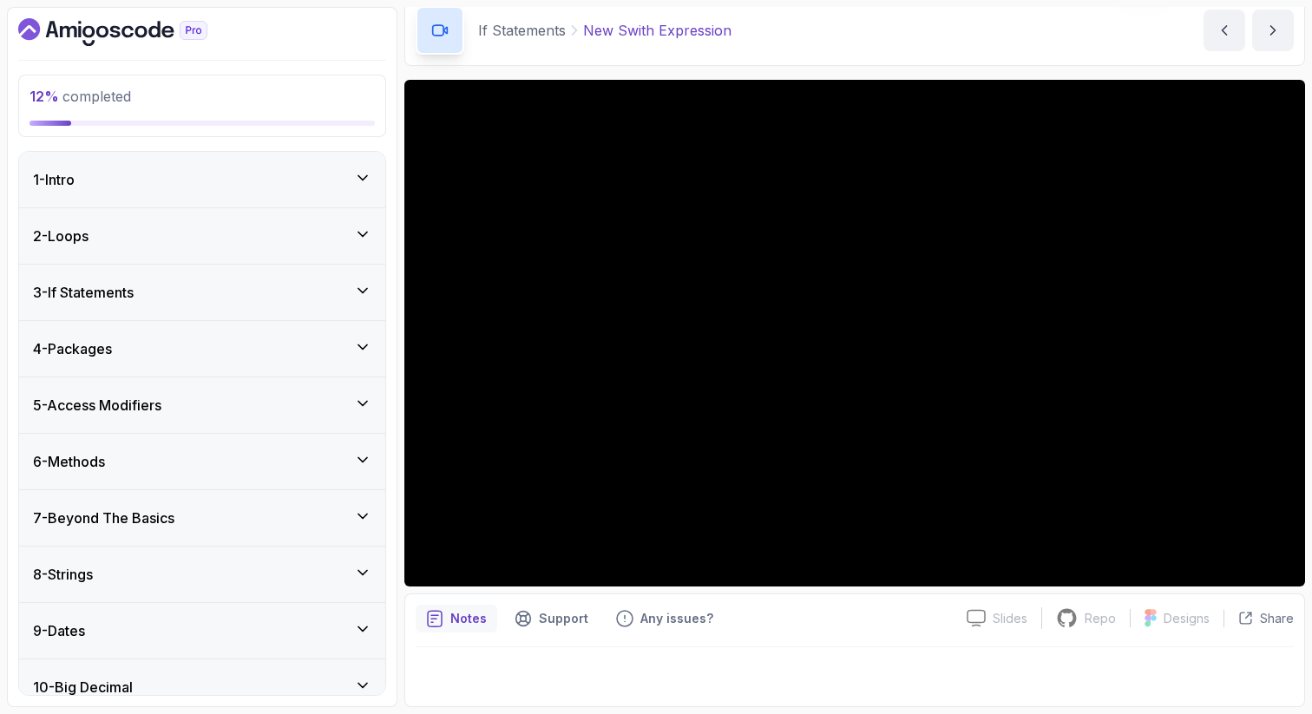
click at [338, 224] on div "2 - Loops" at bounding box center [202, 236] width 366 height 56
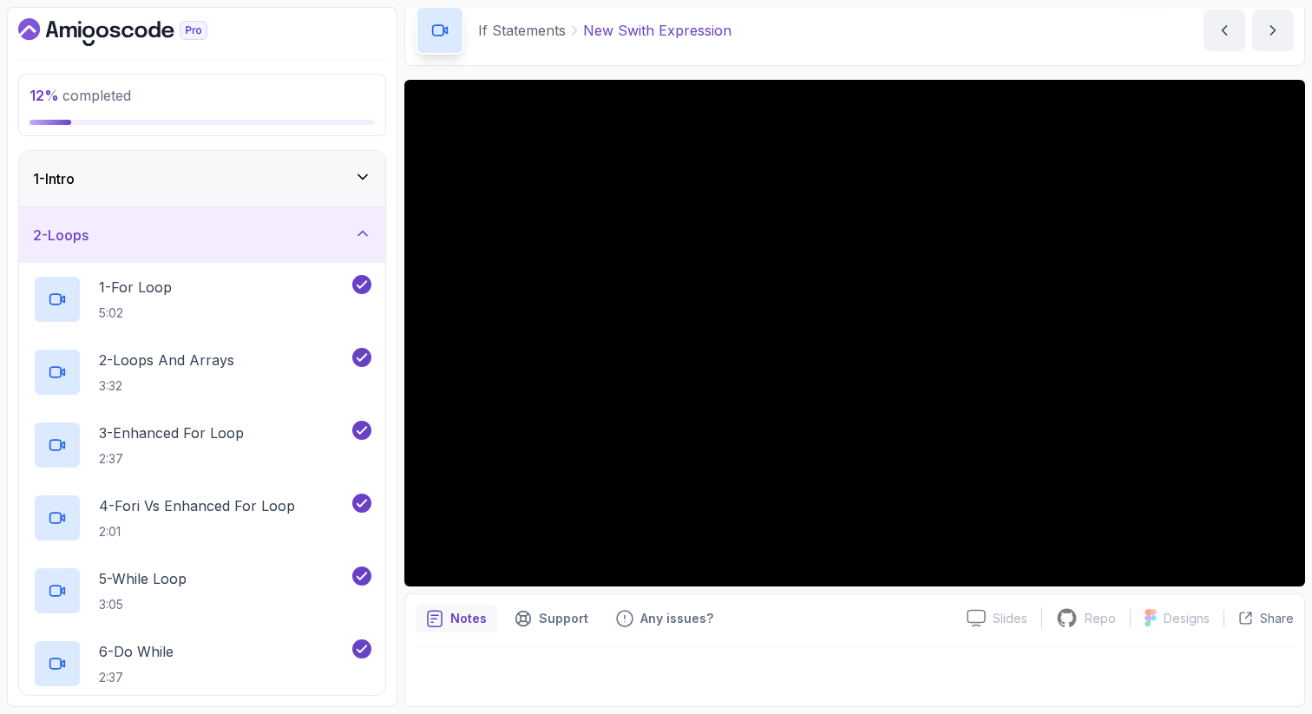
click at [295, 224] on div "2 - Loops" at bounding box center [202, 235] width 366 height 56
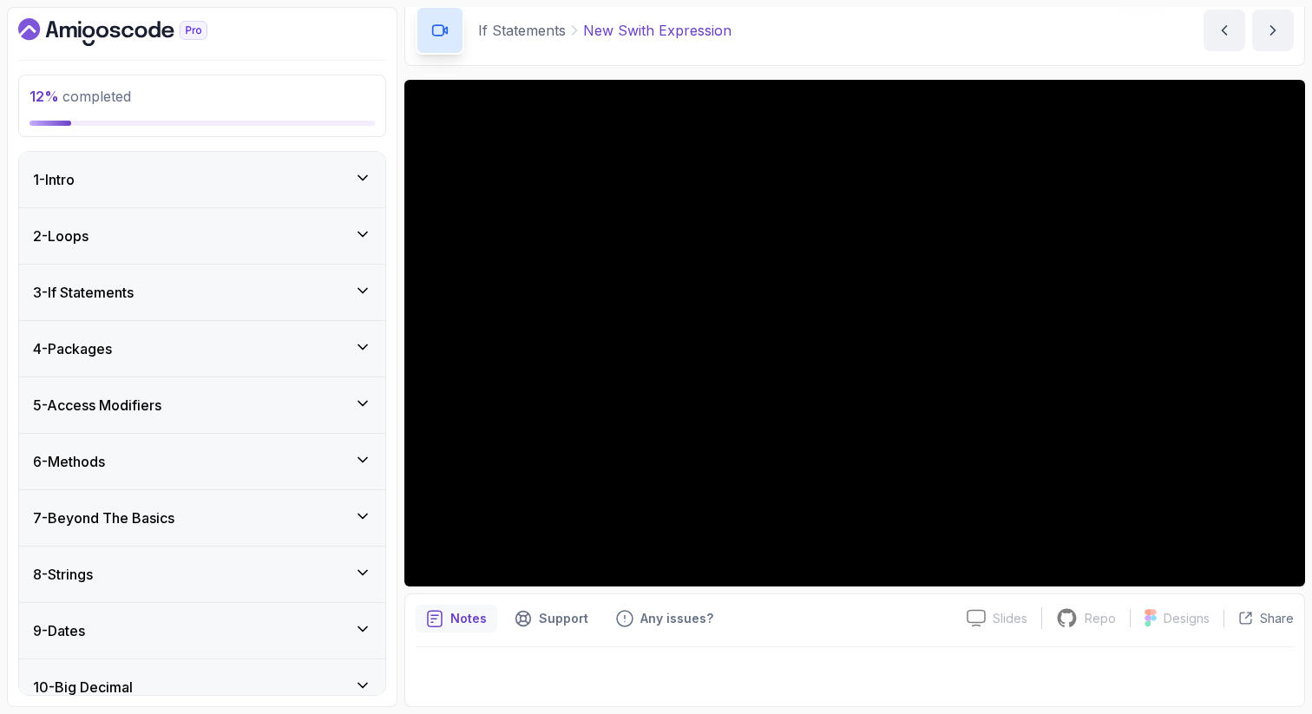
click at [295, 224] on div "2 - Loops" at bounding box center [202, 236] width 366 height 56
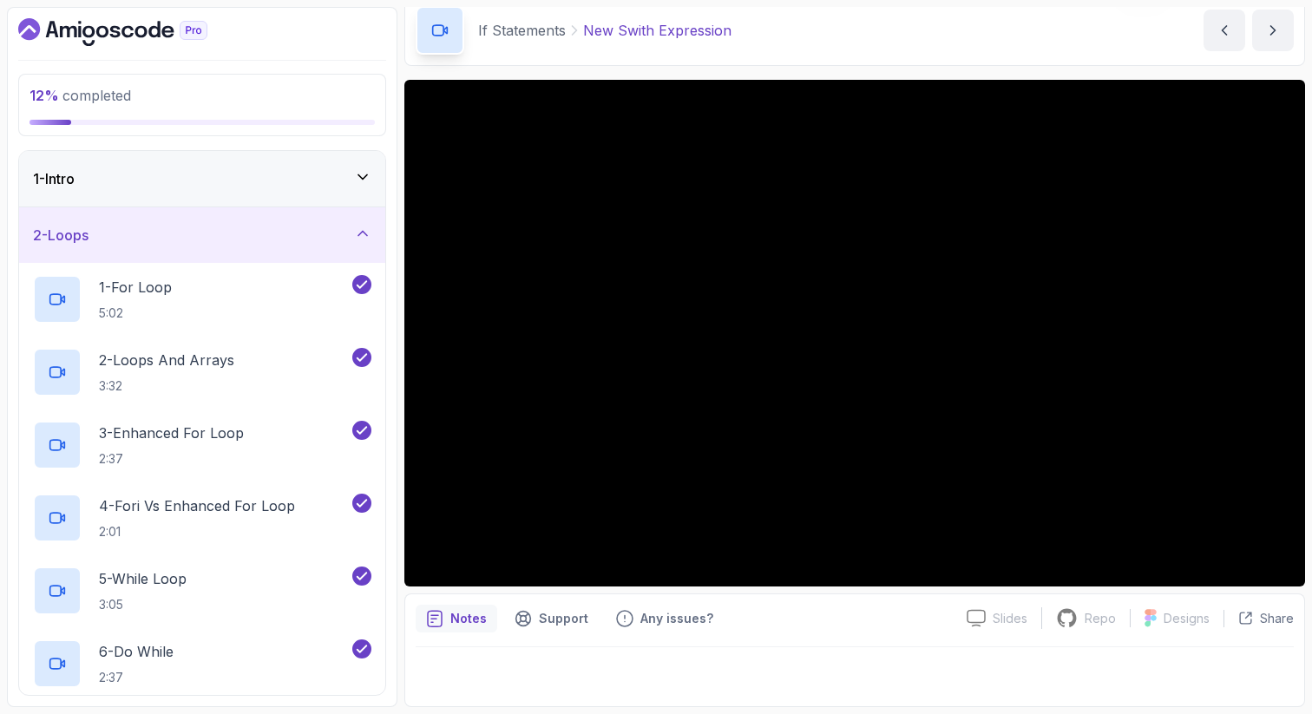
click at [295, 224] on div "2 - Loops" at bounding box center [202, 235] width 366 height 56
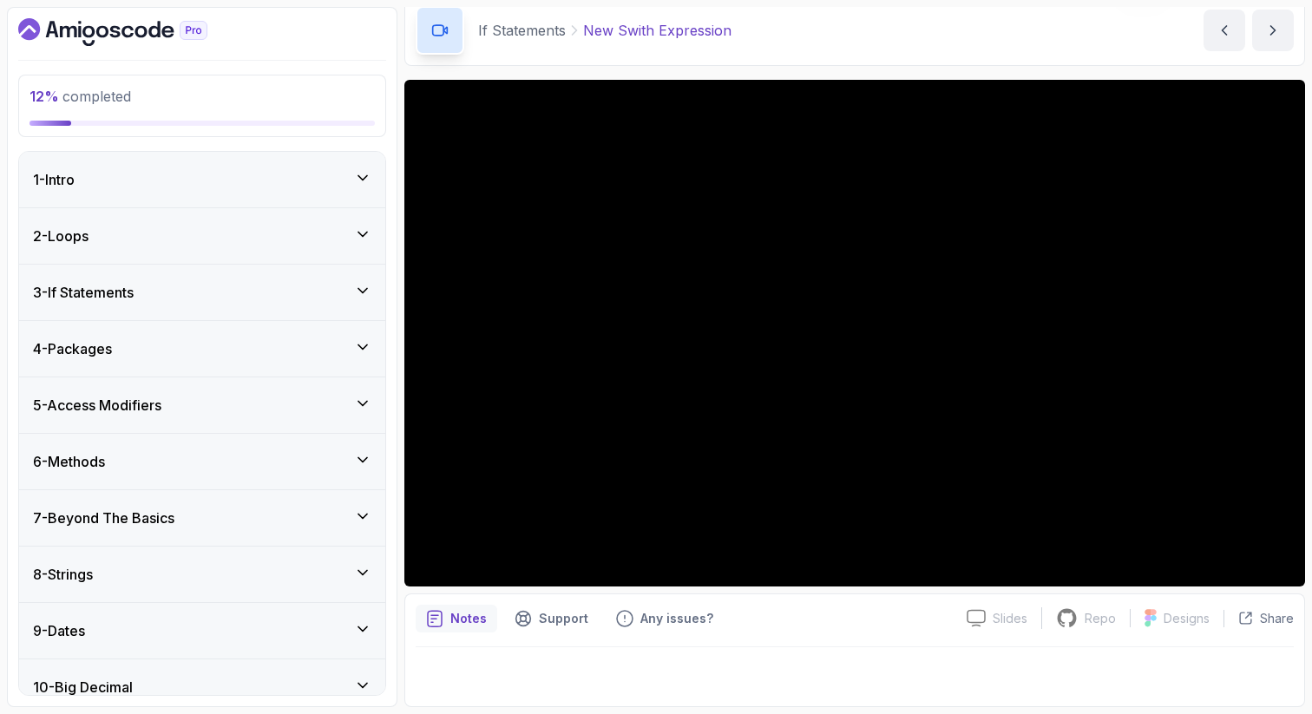
click at [290, 274] on div "3 - If Statements" at bounding box center [202, 293] width 366 height 56
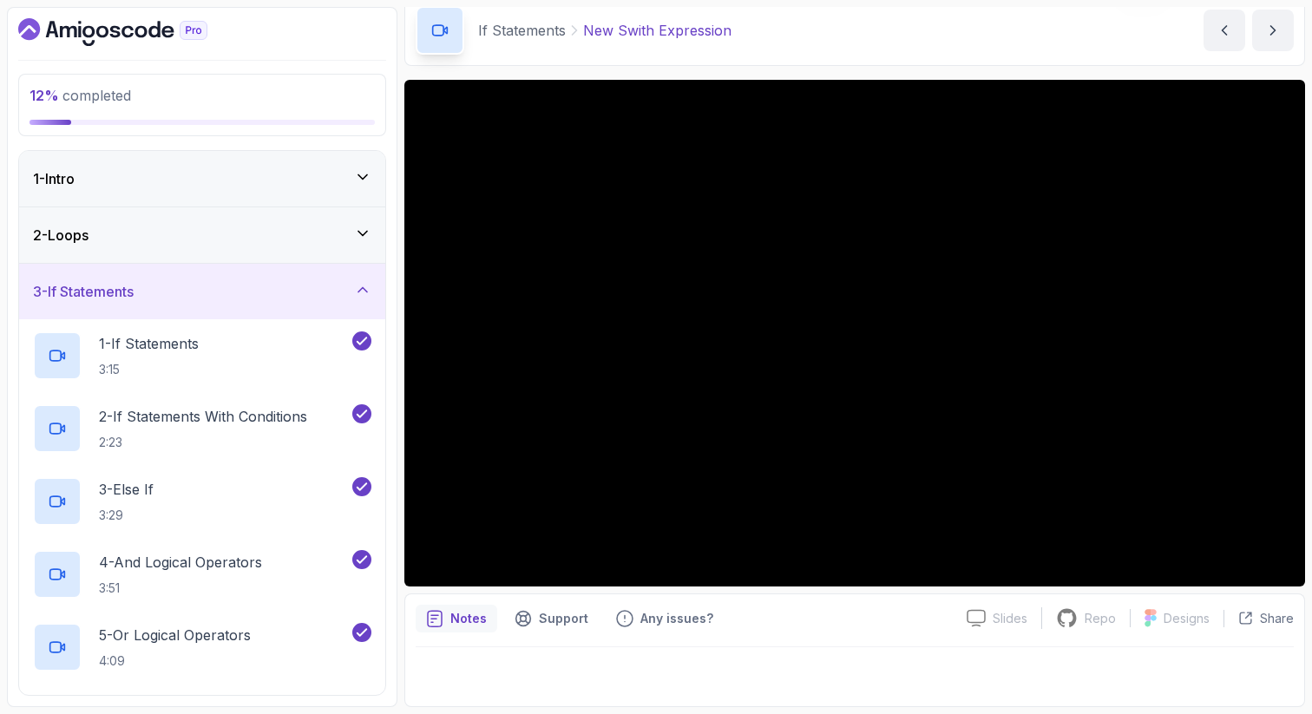
click at [290, 274] on div "3 - If Statements" at bounding box center [202, 292] width 366 height 56
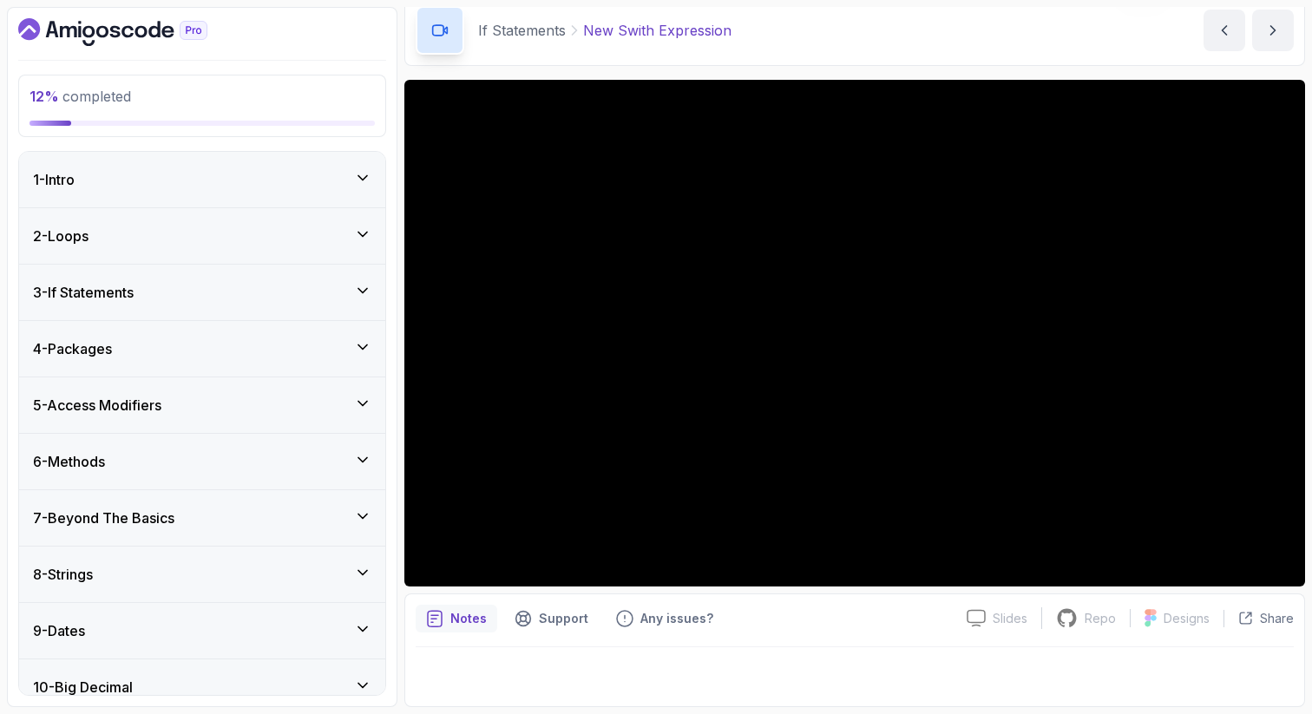
click at [276, 335] on div "4 - Packages" at bounding box center [202, 349] width 366 height 56
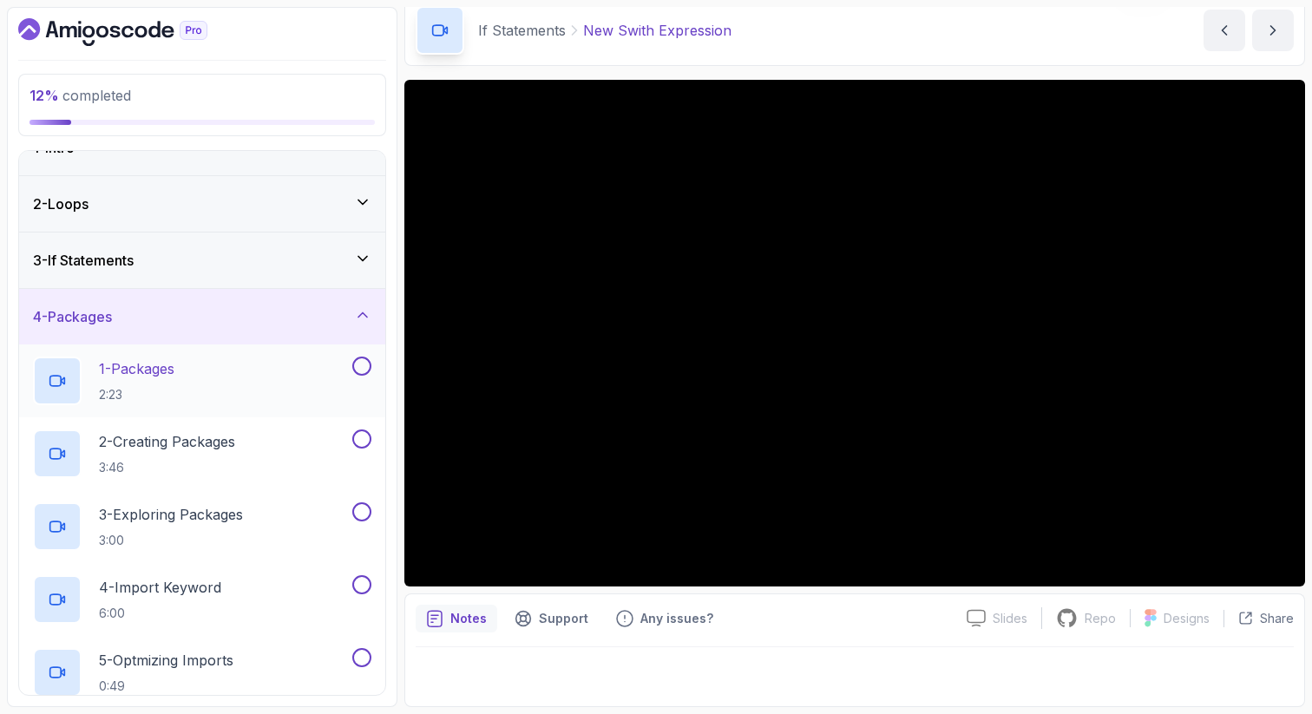
scroll to position [45, 0]
